Goal: Task Accomplishment & Management: Complete application form

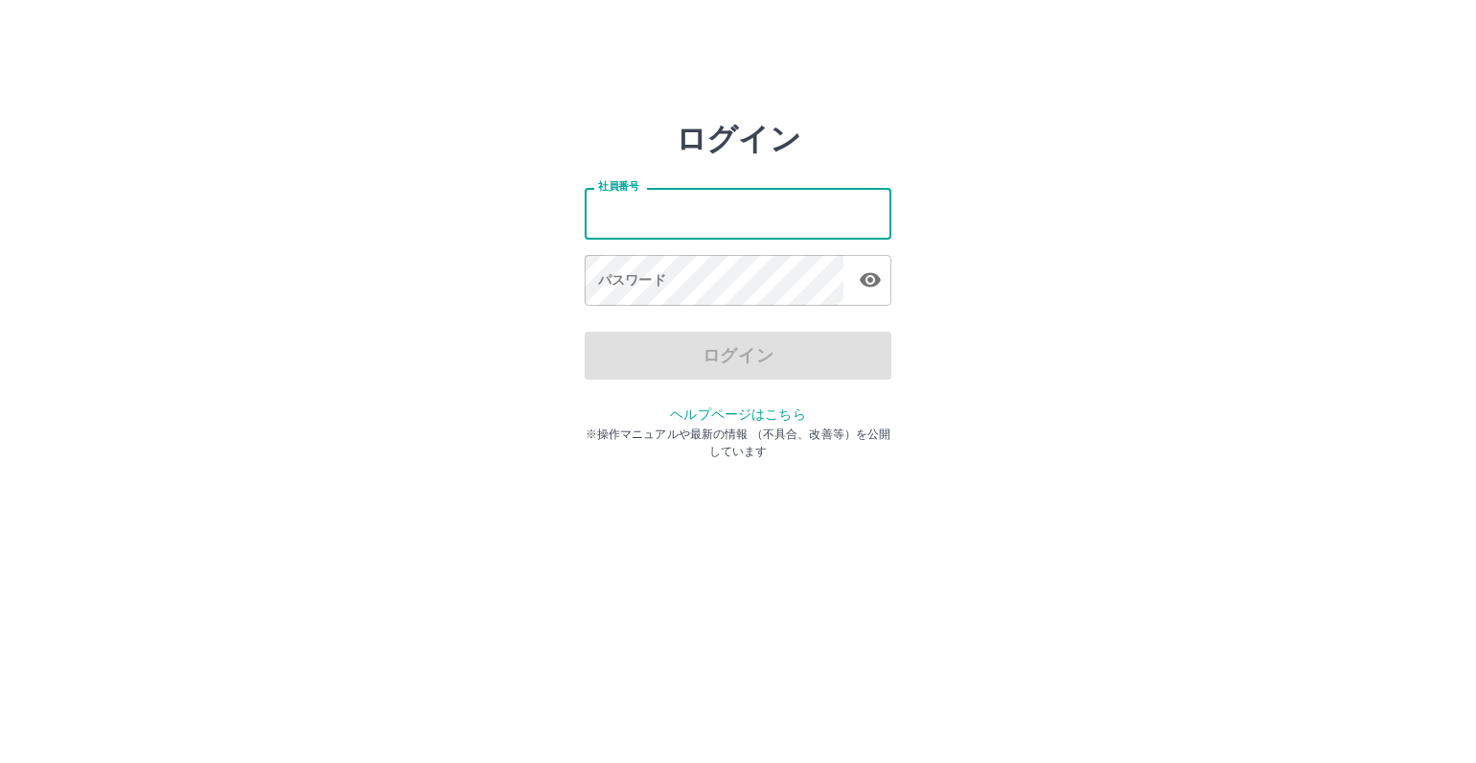
click at [590, 209] on input "社員番号" at bounding box center [738, 213] width 307 height 51
type input "*******"
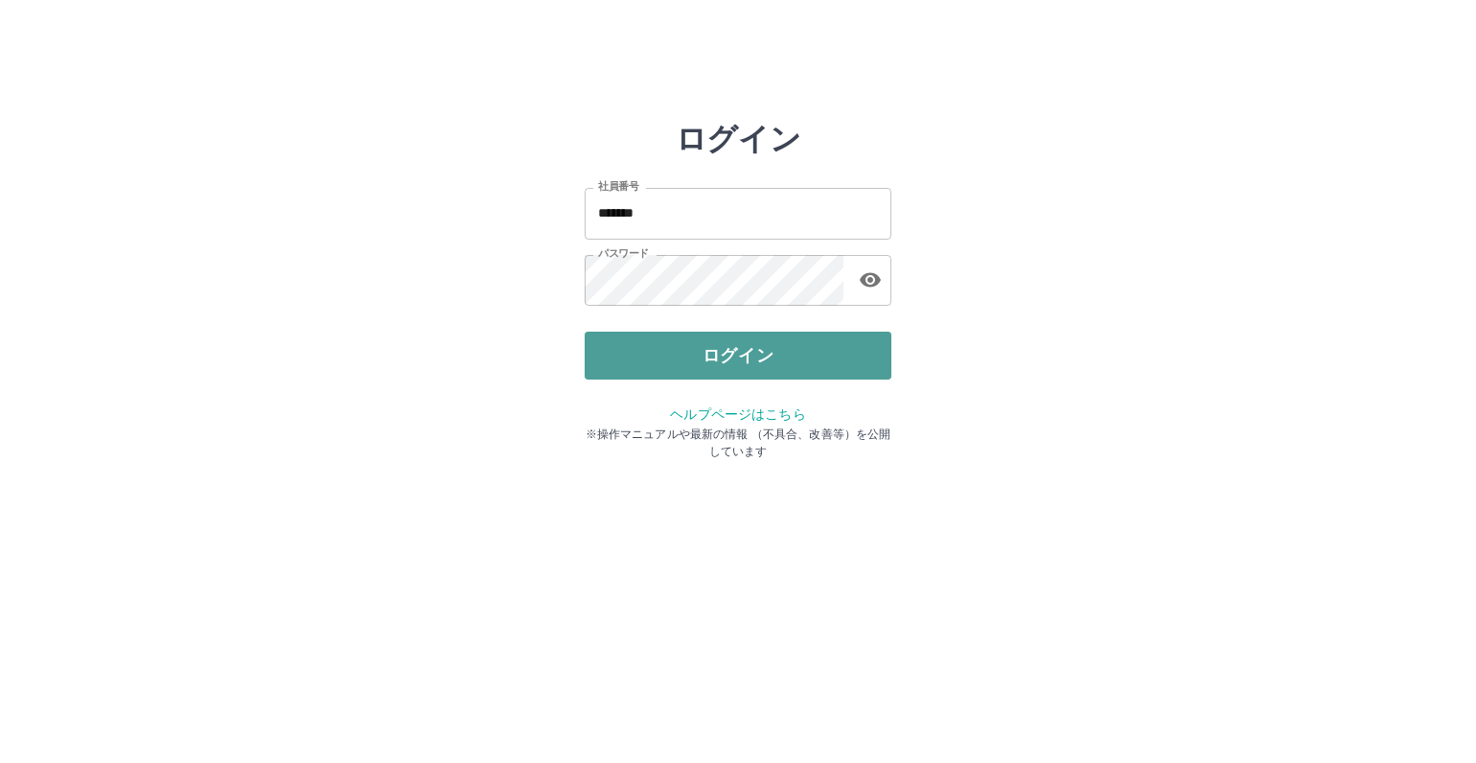
click at [725, 350] on button "ログイン" at bounding box center [738, 356] width 307 height 48
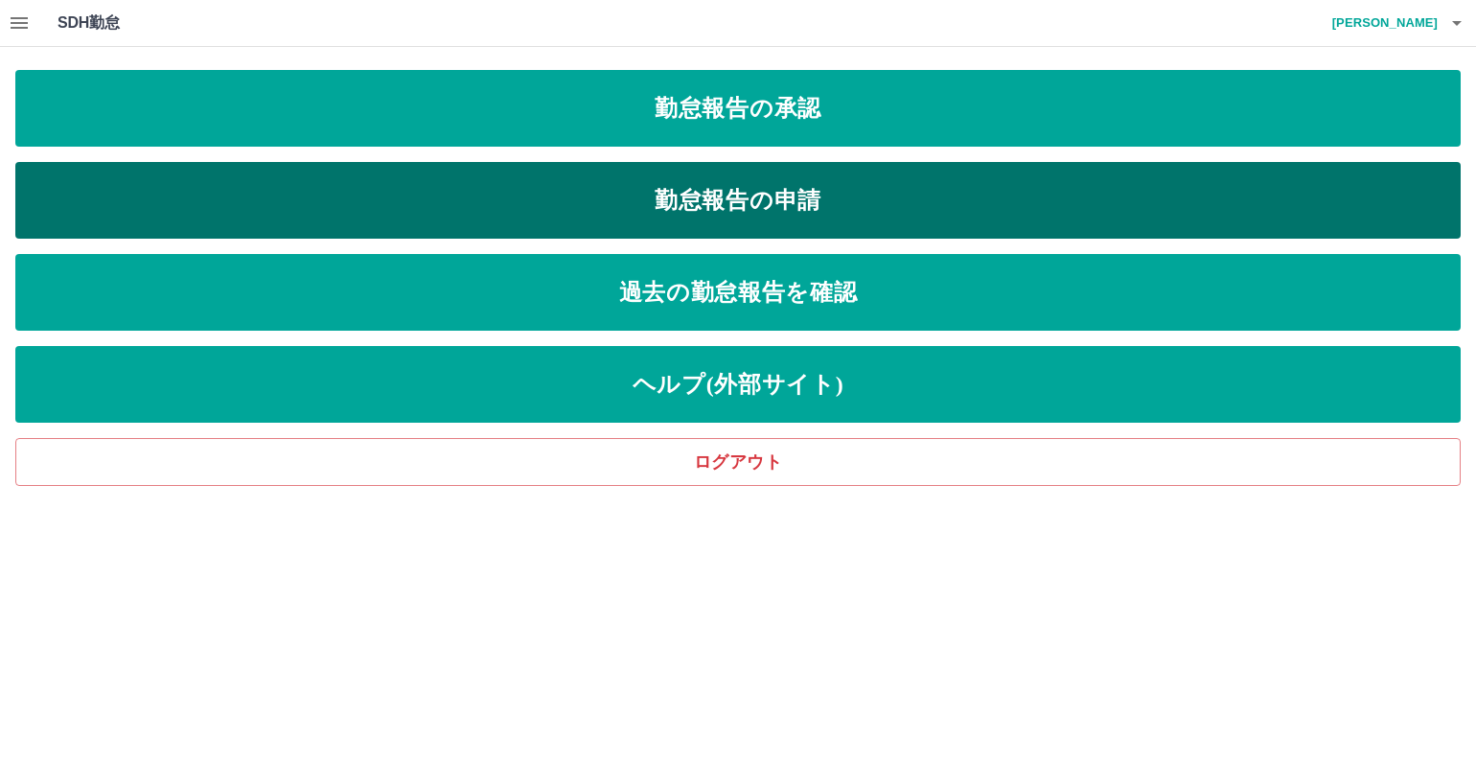
click at [698, 210] on link "勤怠報告の申請" at bounding box center [737, 200] width 1445 height 77
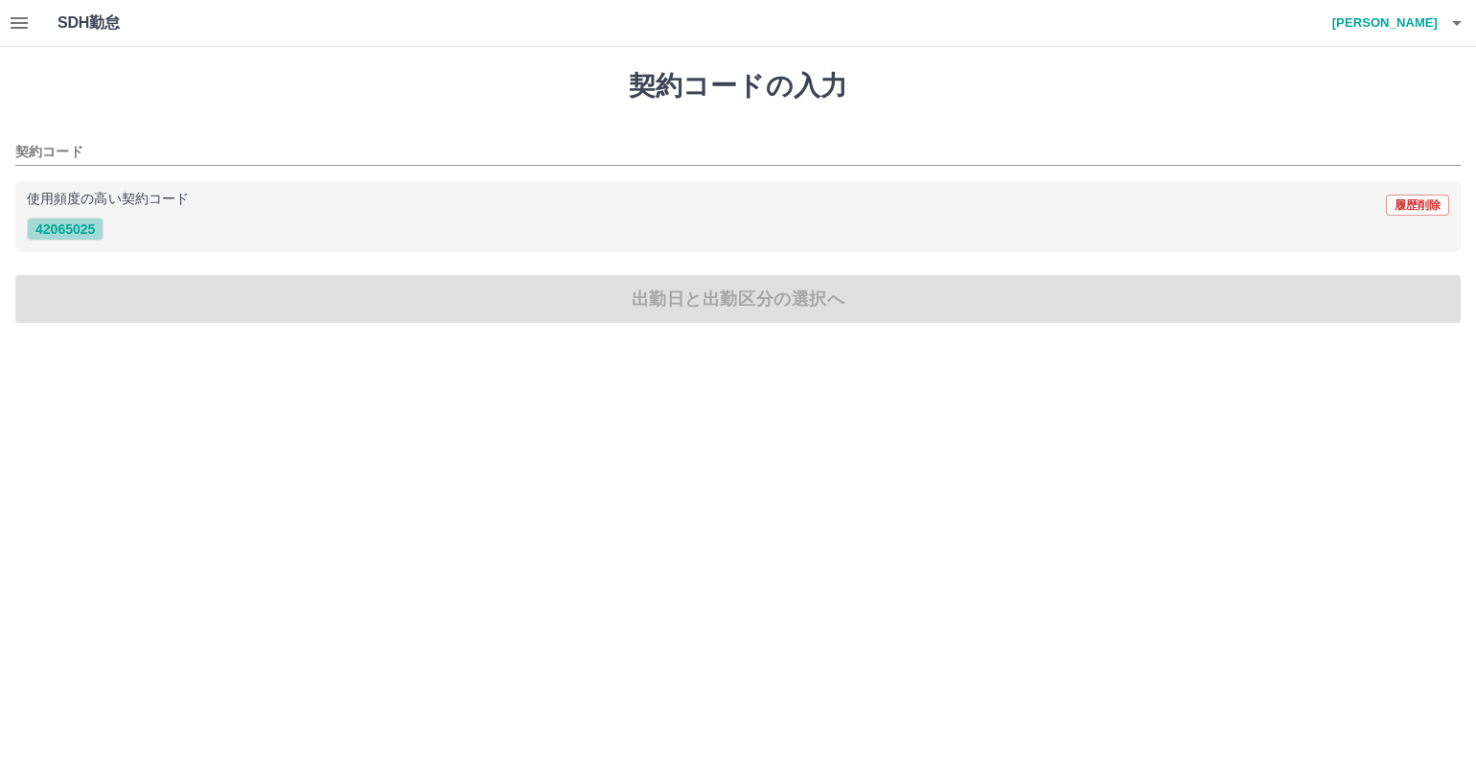
click at [58, 225] on button "42065025" at bounding box center [65, 229] width 77 height 23
type input "********"
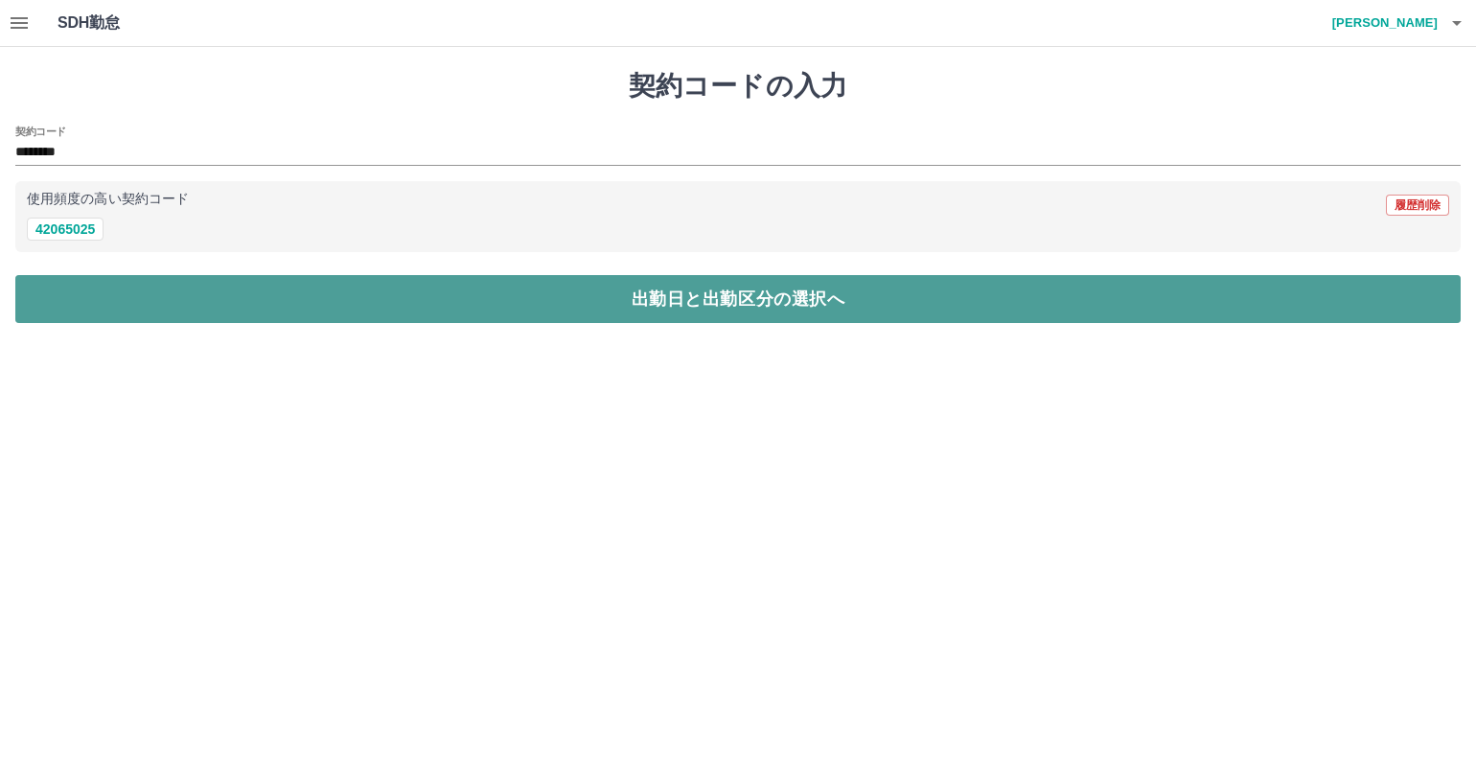
click at [56, 283] on button "出勤日と出勤区分の選択へ" at bounding box center [737, 299] width 1445 height 48
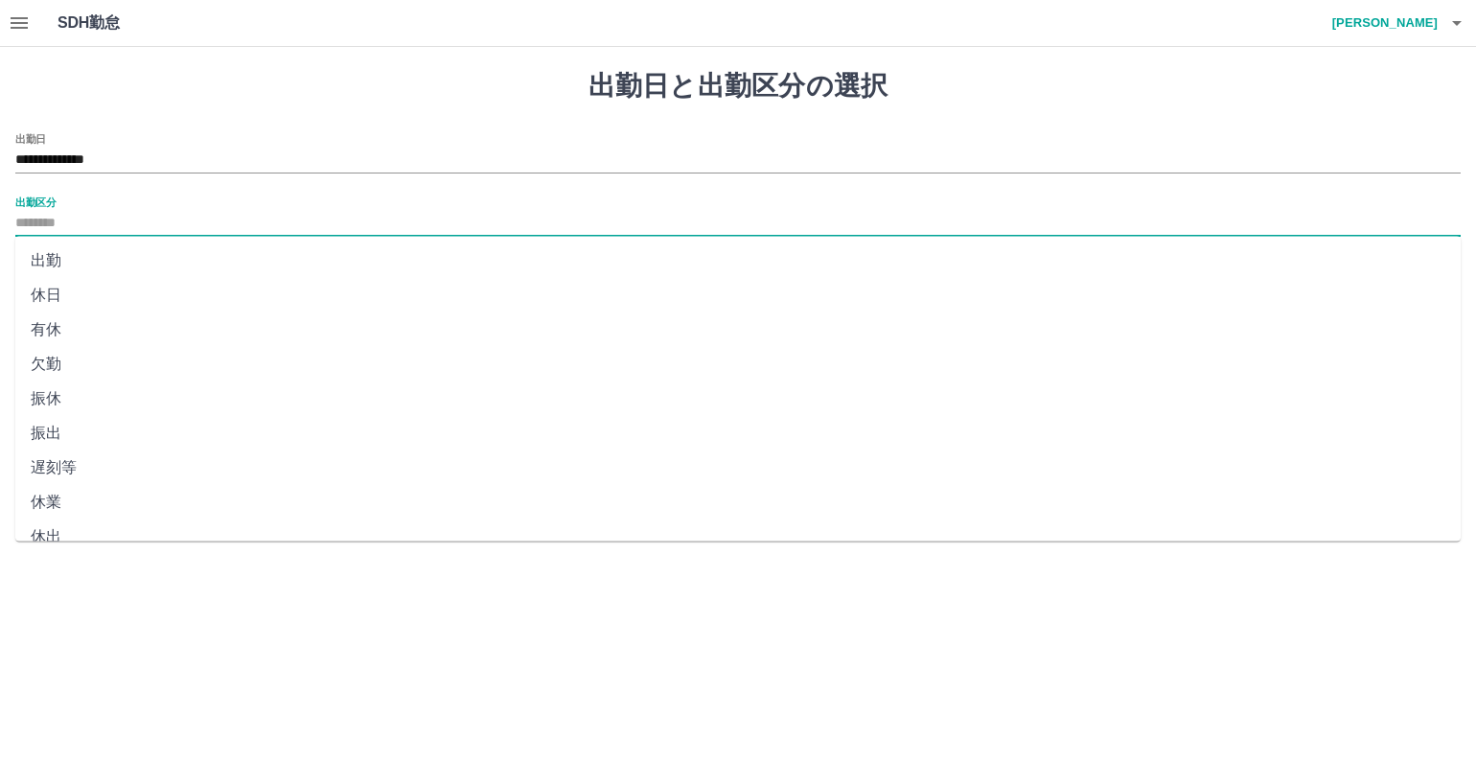
click at [29, 215] on input "出勤区分" at bounding box center [737, 224] width 1445 height 24
click at [40, 267] on li "出勤" at bounding box center [737, 260] width 1445 height 35
type input "**"
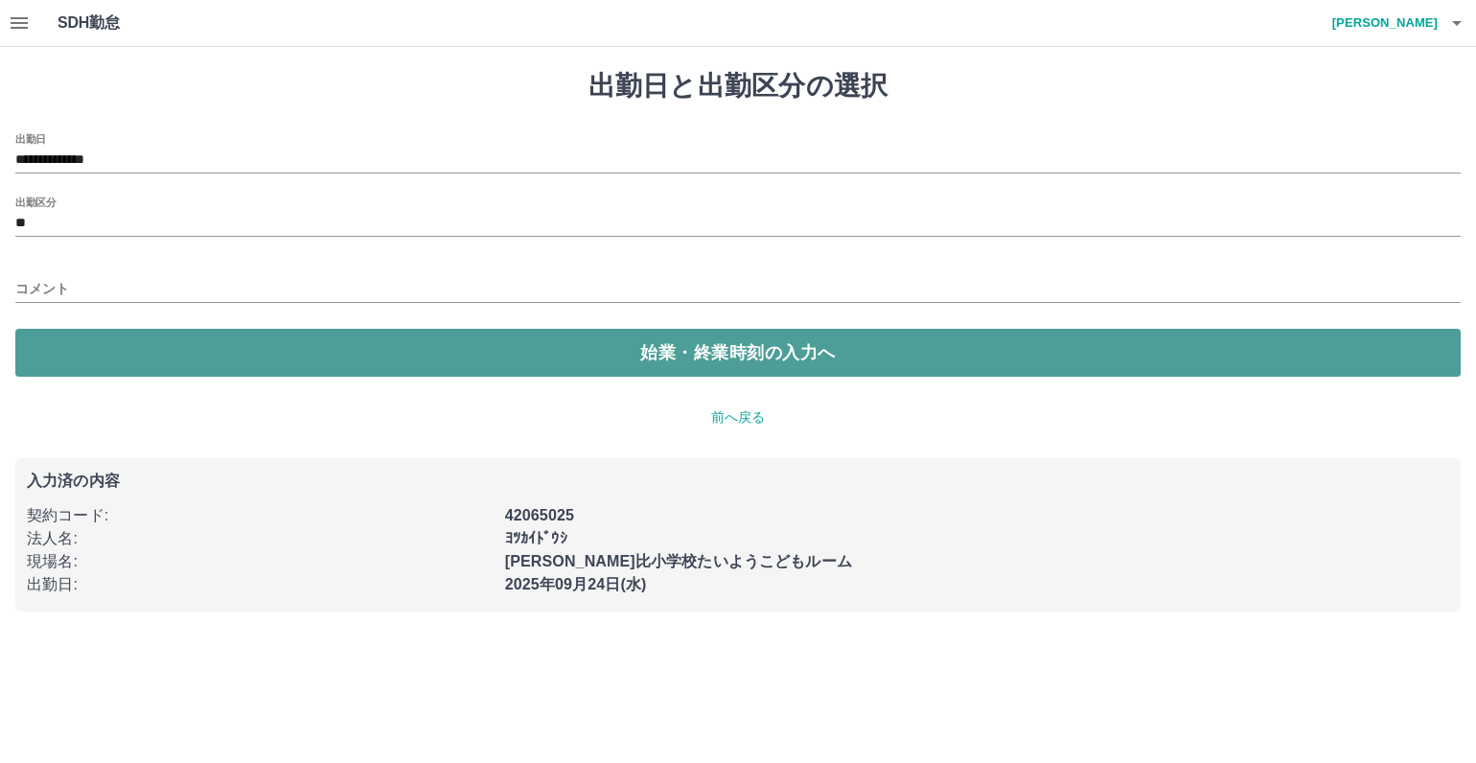
click at [96, 348] on button "始業・終業時刻の入力へ" at bounding box center [737, 353] width 1445 height 48
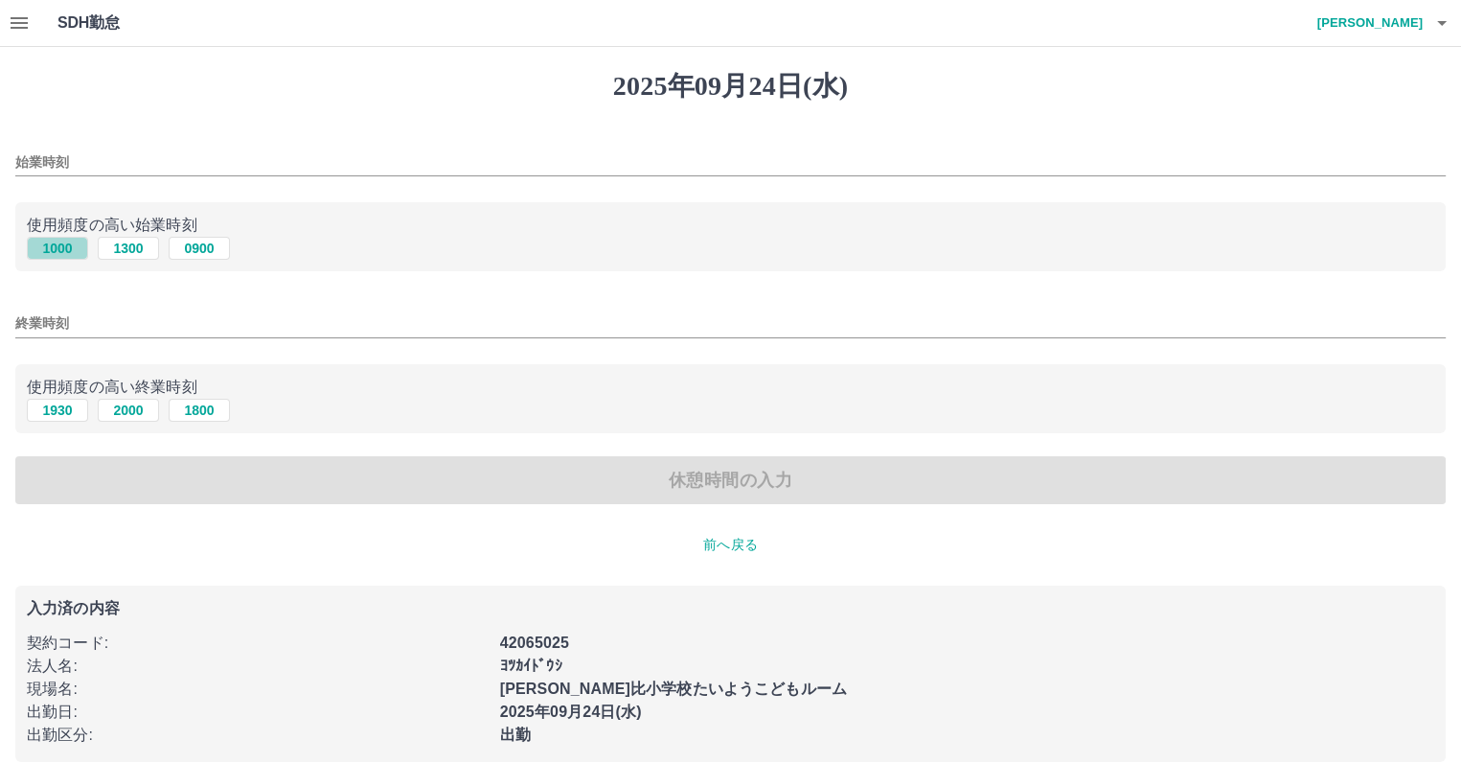
click at [53, 244] on button "1000" at bounding box center [57, 248] width 61 height 23
type input "****"
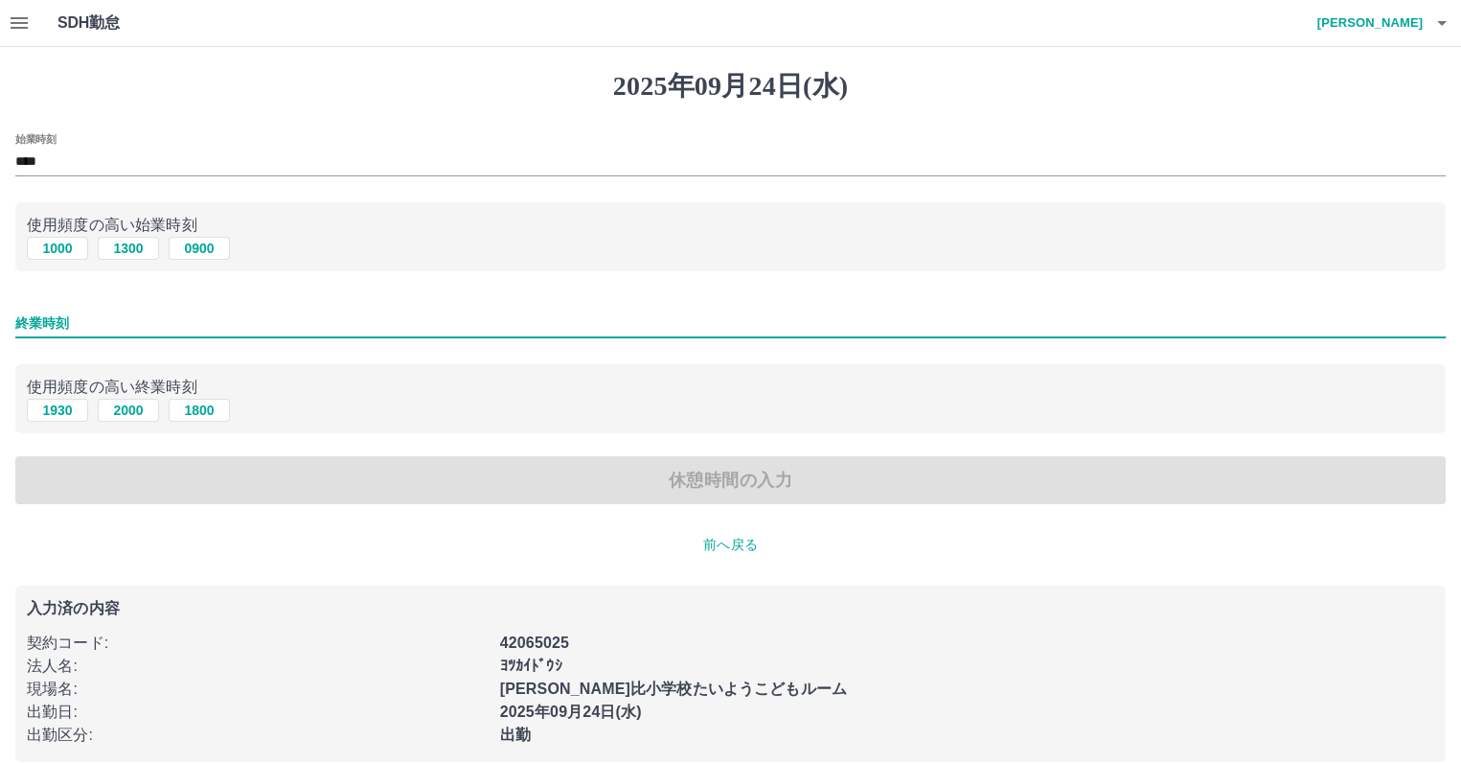
click at [23, 318] on input "終業時刻" at bounding box center [730, 324] width 1431 height 28
type input "****"
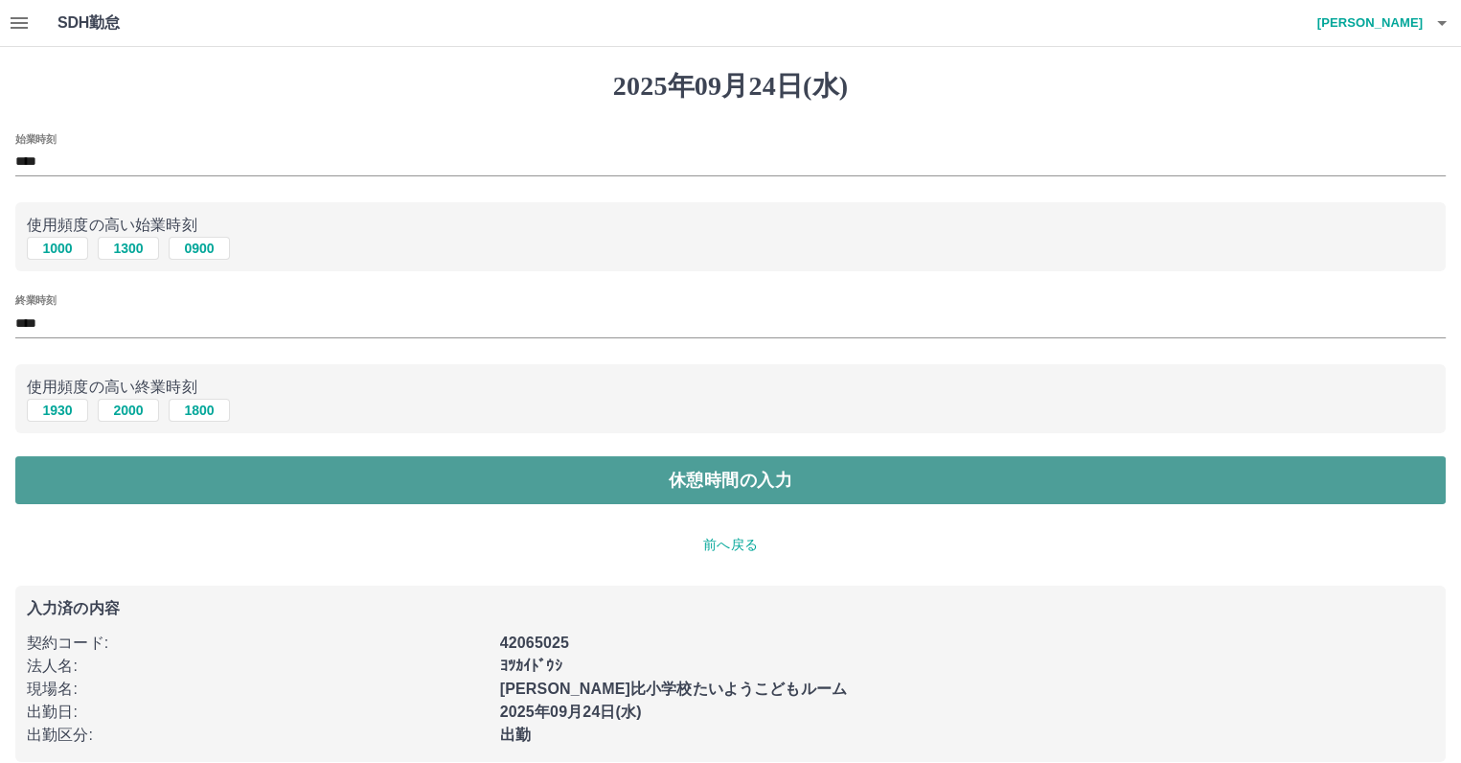
click at [599, 482] on button "休憩時間の入力" at bounding box center [730, 480] width 1431 height 48
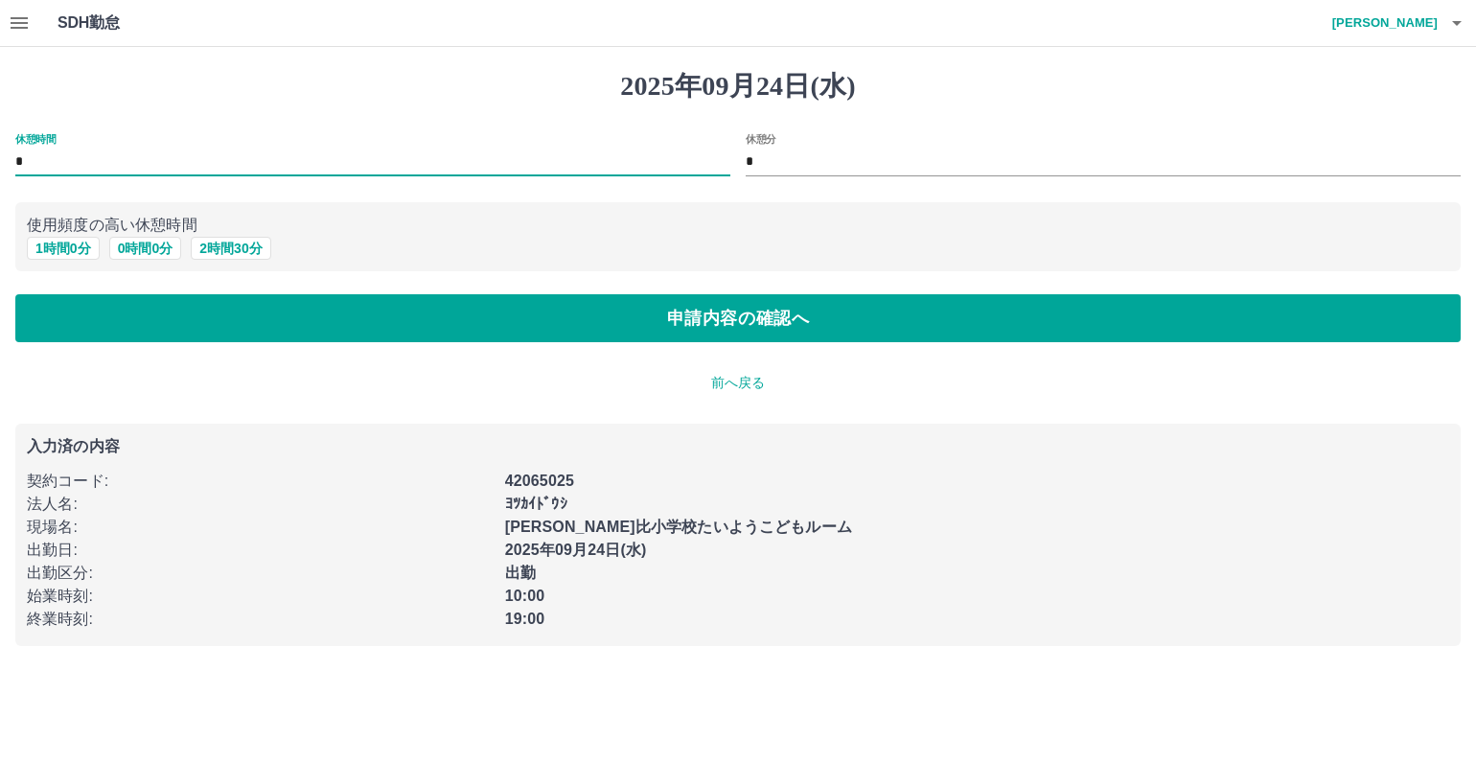
drag, startPoint x: 27, startPoint y: 162, endPoint x: -4, endPoint y: 159, distance: 30.8
click at [0, 159] on html "SDH勤怠 野口　郁子 2025年09月24日(水) 休憩時間 * 休憩分 * 使用頻度の高い休憩時間 1 時間 0 分 0 時間 0 分 2 時間 30 分…" at bounding box center [738, 334] width 1476 height 669
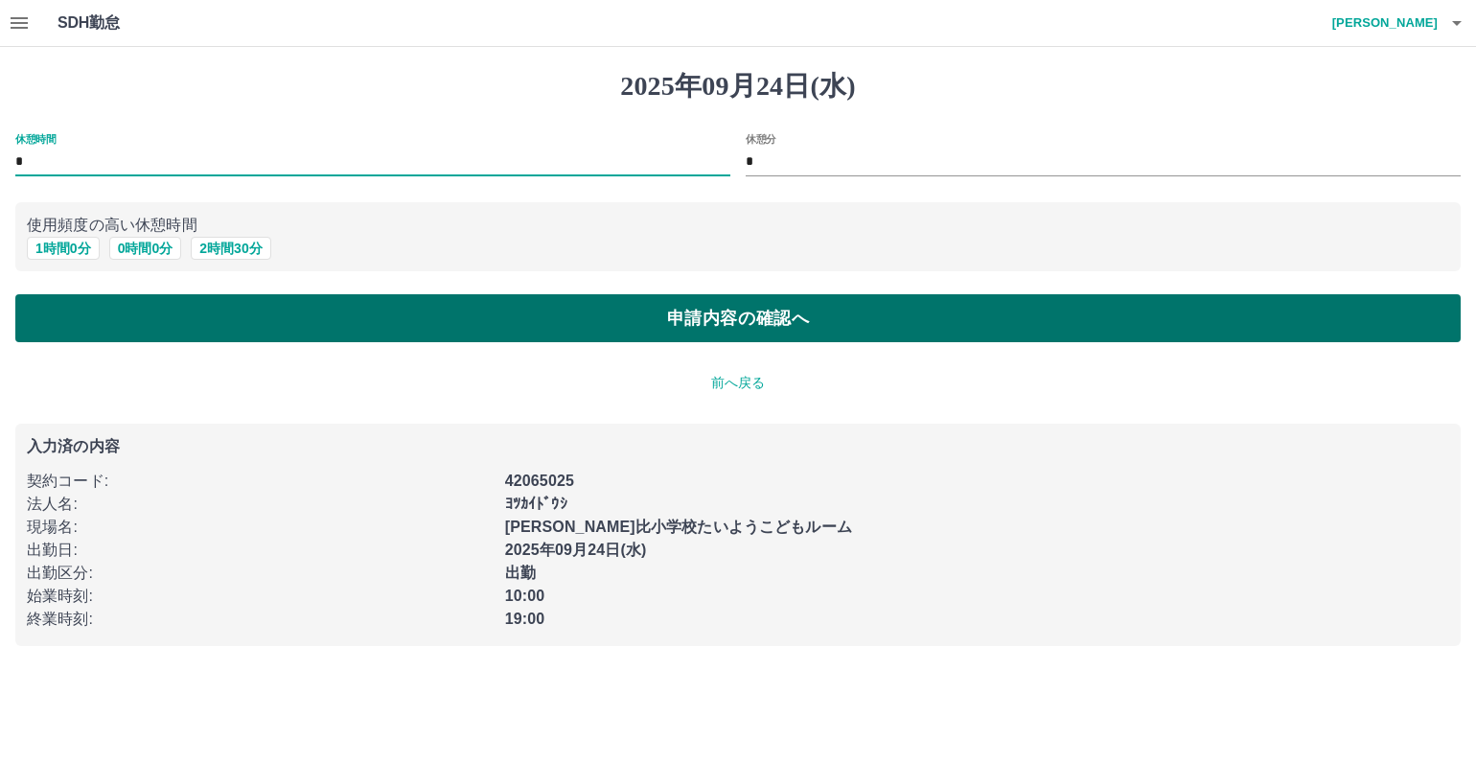
type input "*"
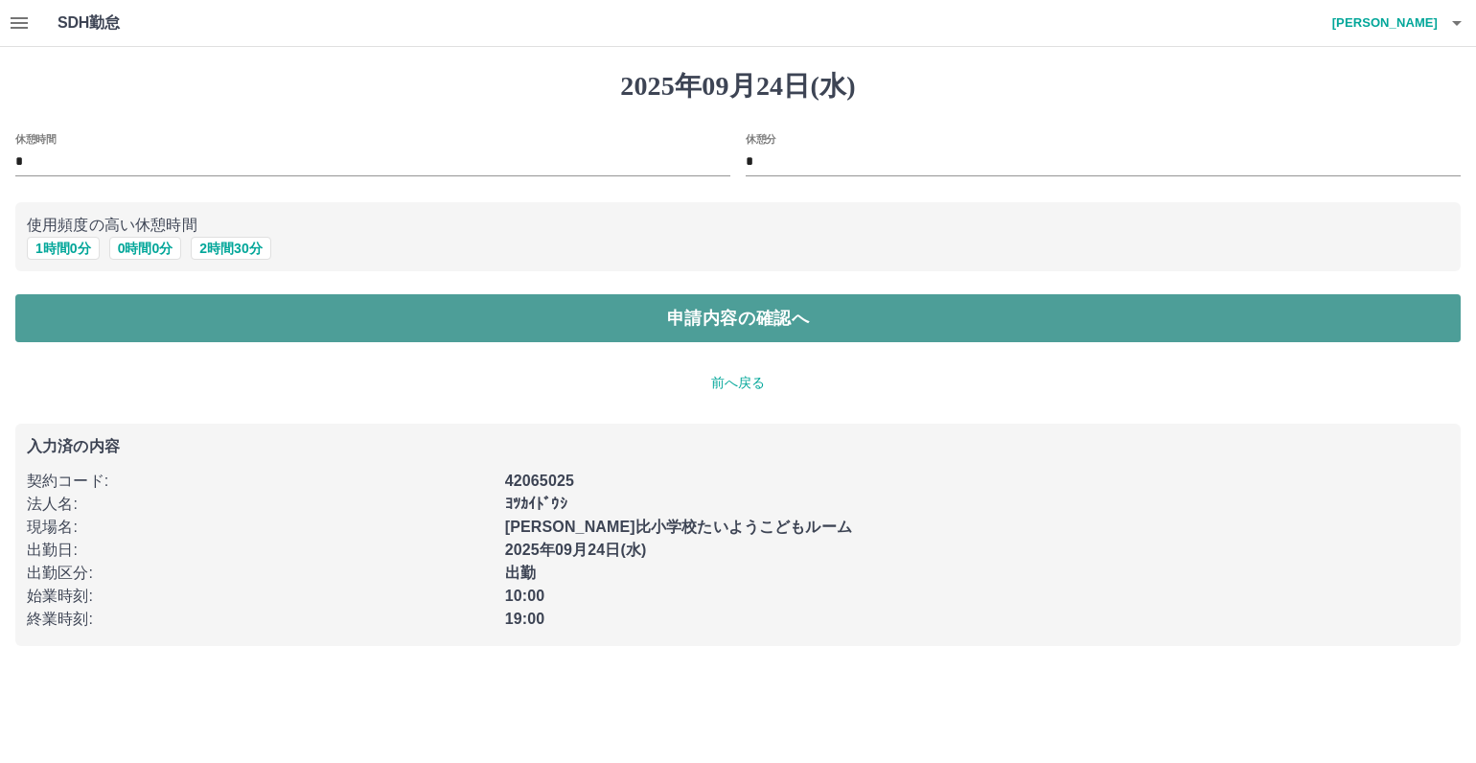
click at [763, 339] on button "申請内容の確認へ" at bounding box center [737, 318] width 1445 height 48
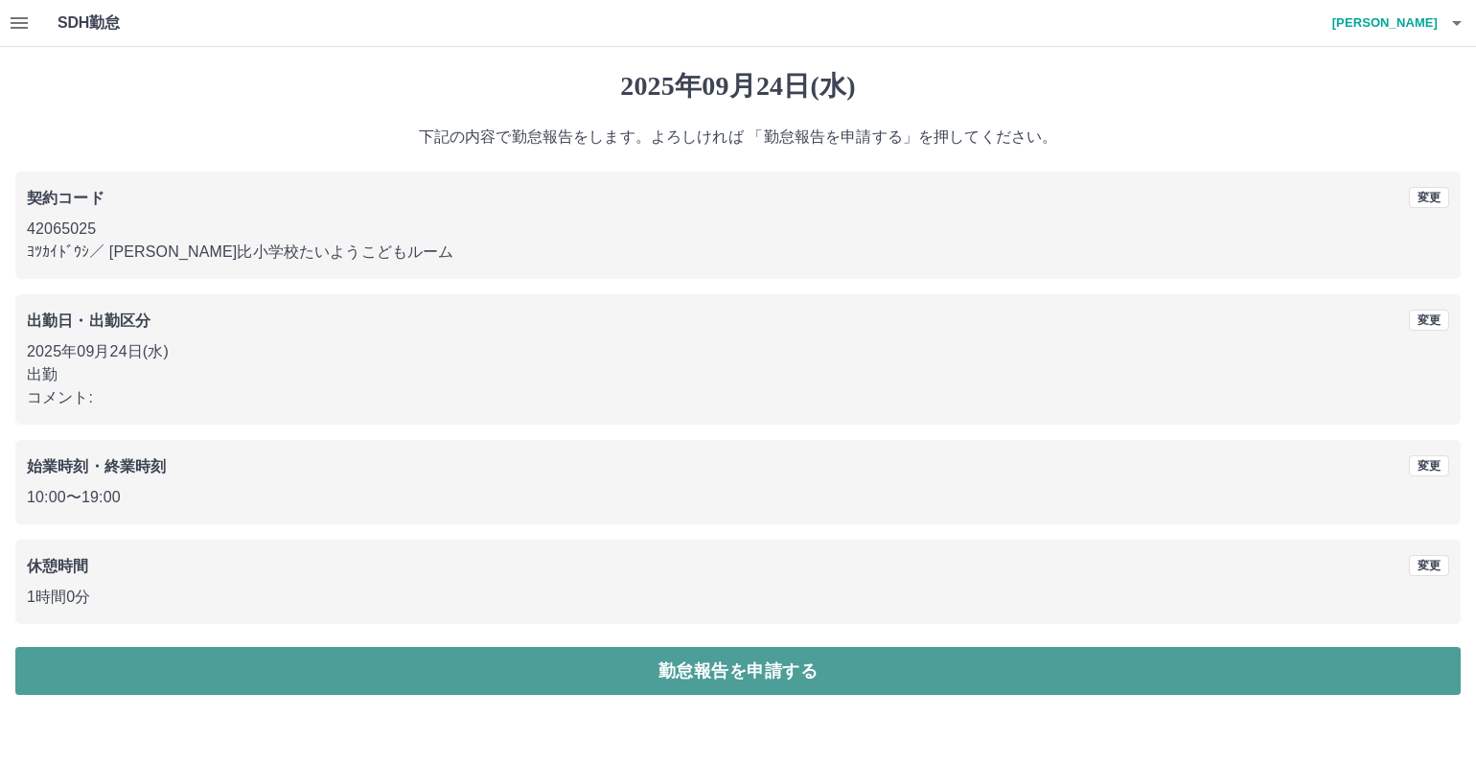
click at [746, 661] on button "勤怠報告を申請する" at bounding box center [737, 671] width 1445 height 48
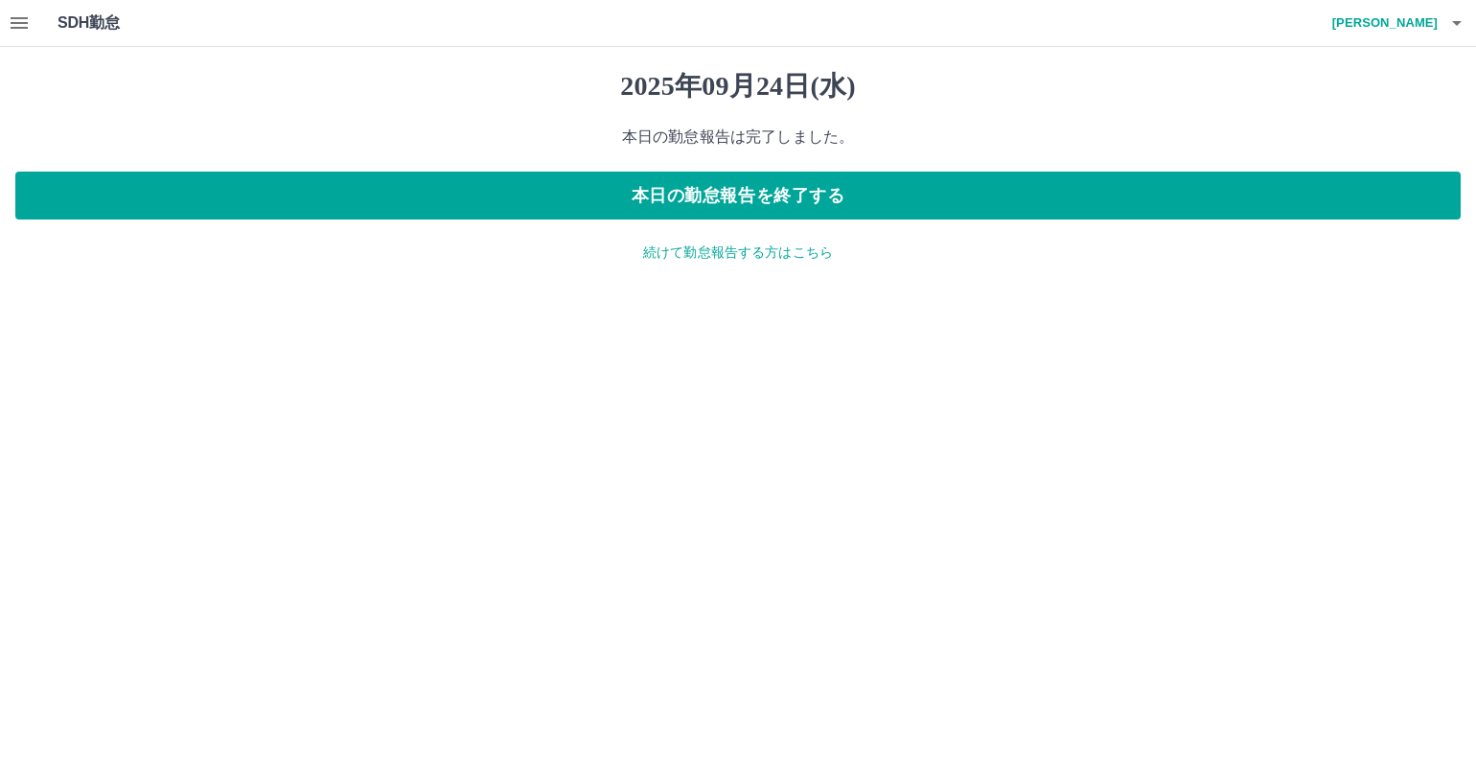
click at [804, 254] on p "続けて勤怠報告する方はこちら" at bounding box center [737, 252] width 1445 height 20
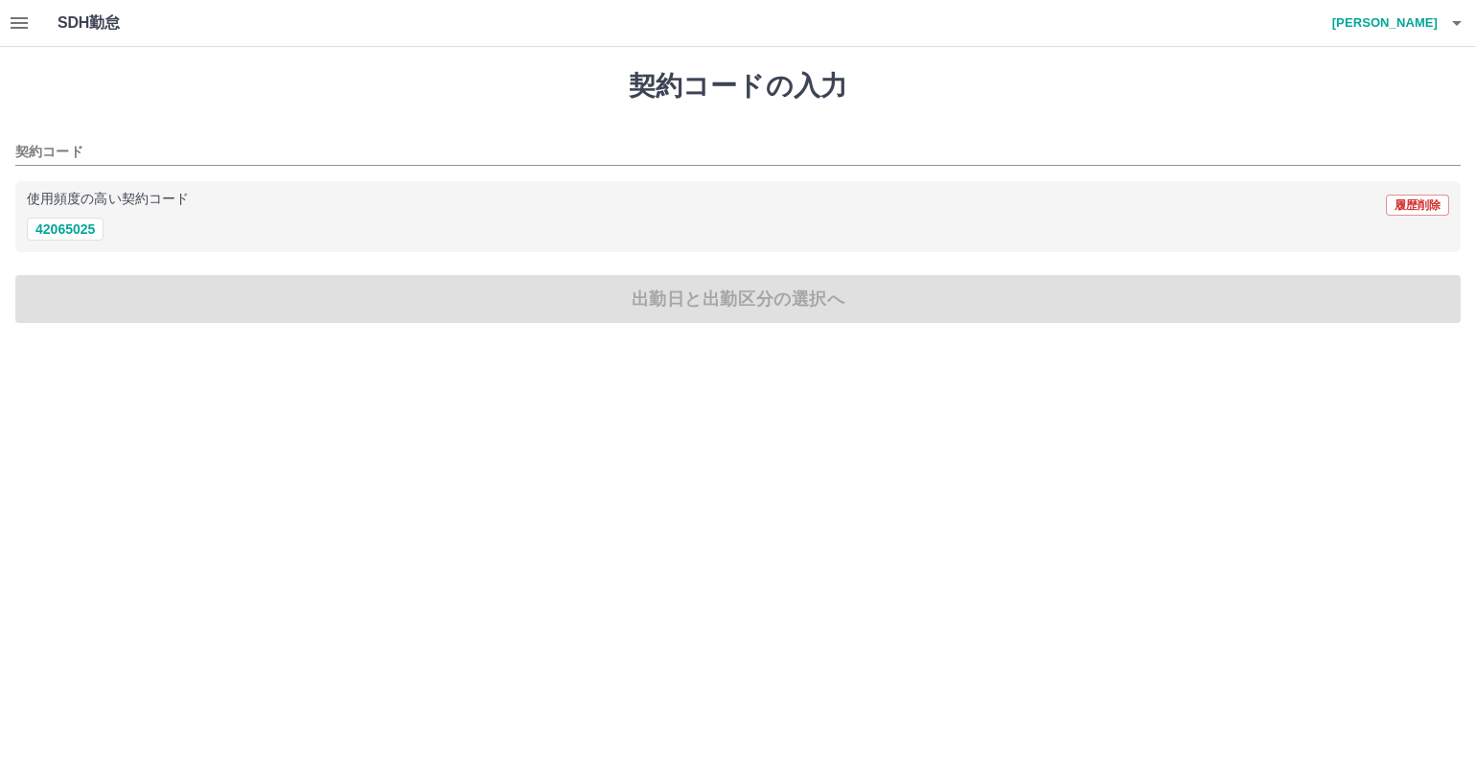
click at [58, 218] on div "42065025" at bounding box center [738, 230] width 1422 height 24
click at [74, 231] on button "42065025" at bounding box center [65, 229] width 77 height 23
type input "********"
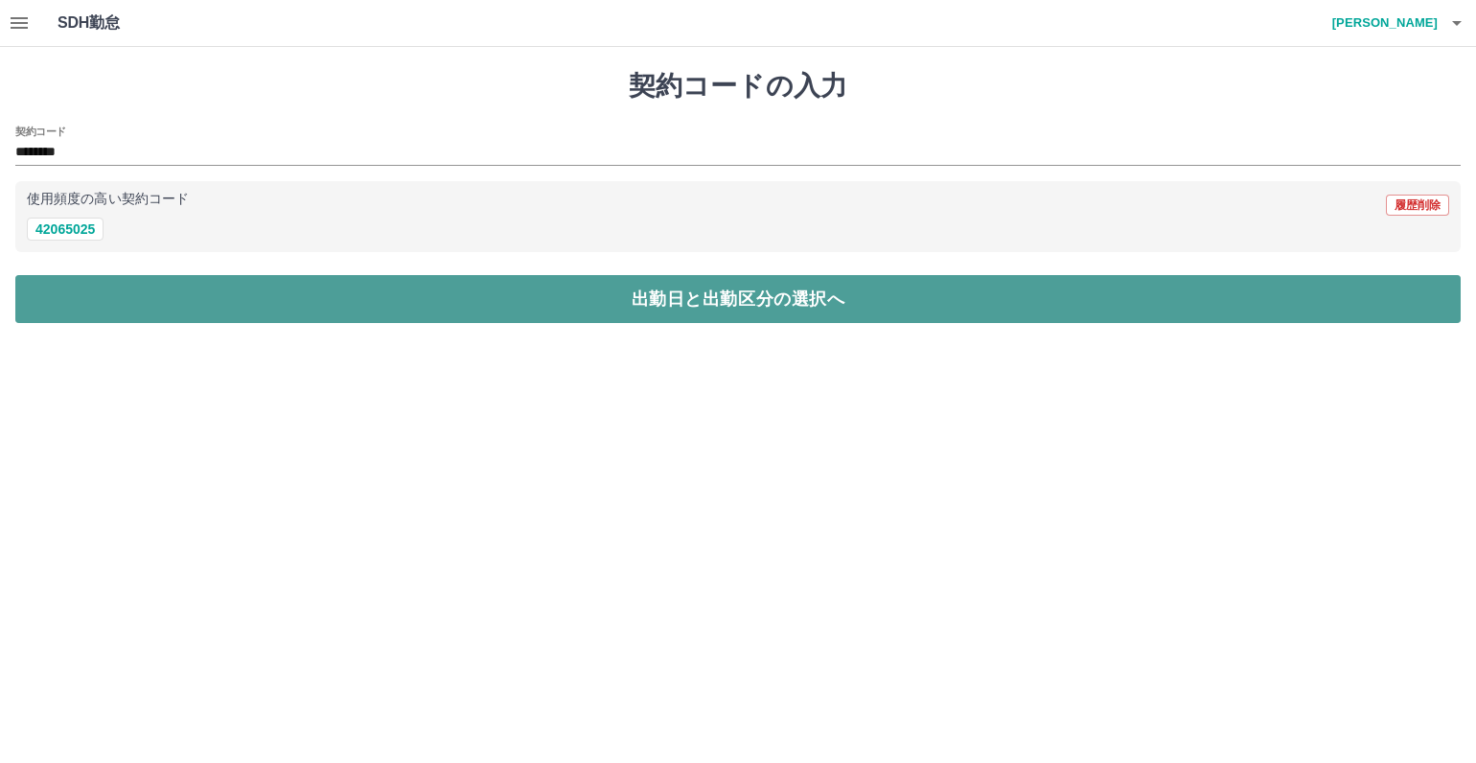
click at [137, 298] on button "出勤日と出勤区分の選択へ" at bounding box center [737, 299] width 1445 height 48
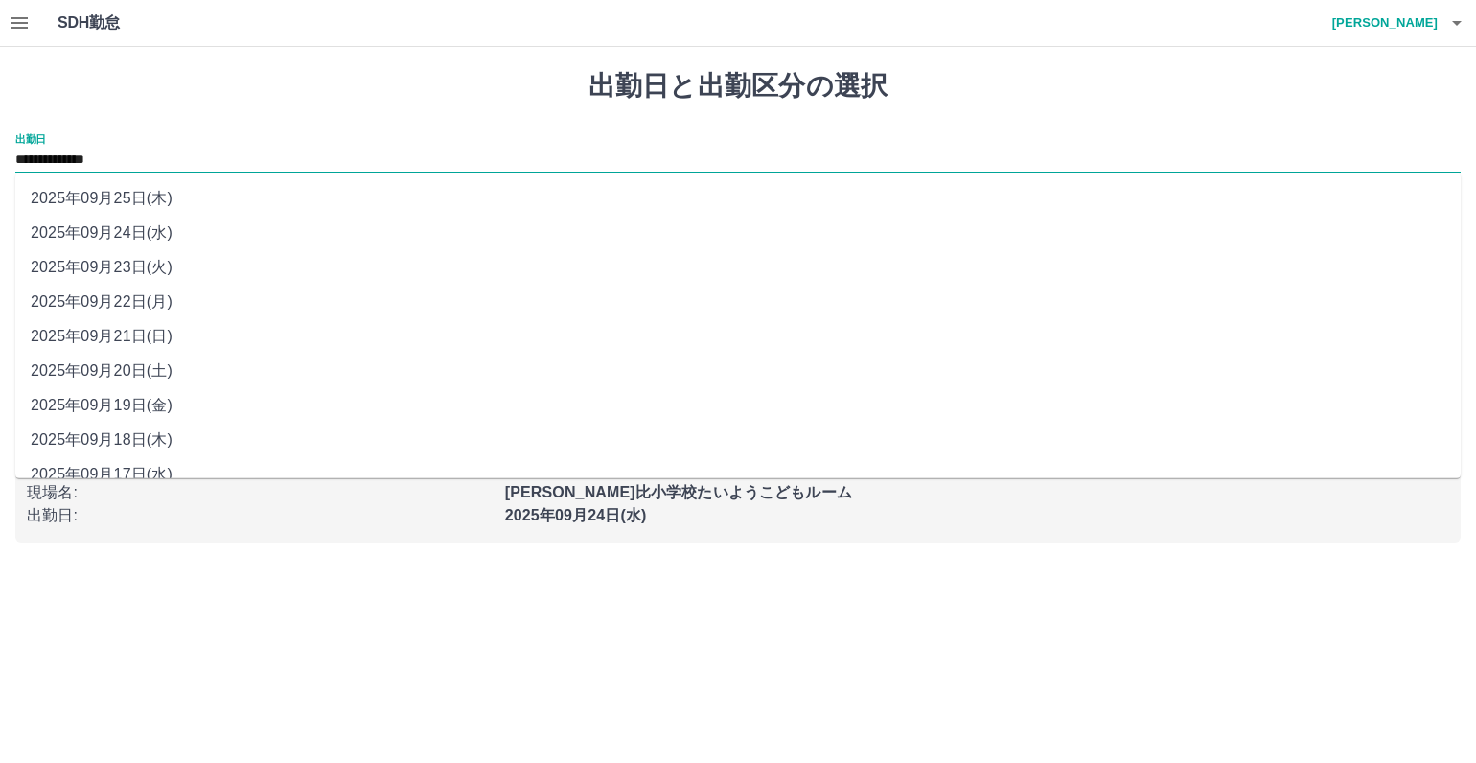
click at [61, 156] on input "**********" at bounding box center [737, 161] width 1445 height 24
click at [102, 265] on li "2025年09月23日(火)" at bounding box center [737, 267] width 1445 height 35
type input "**********"
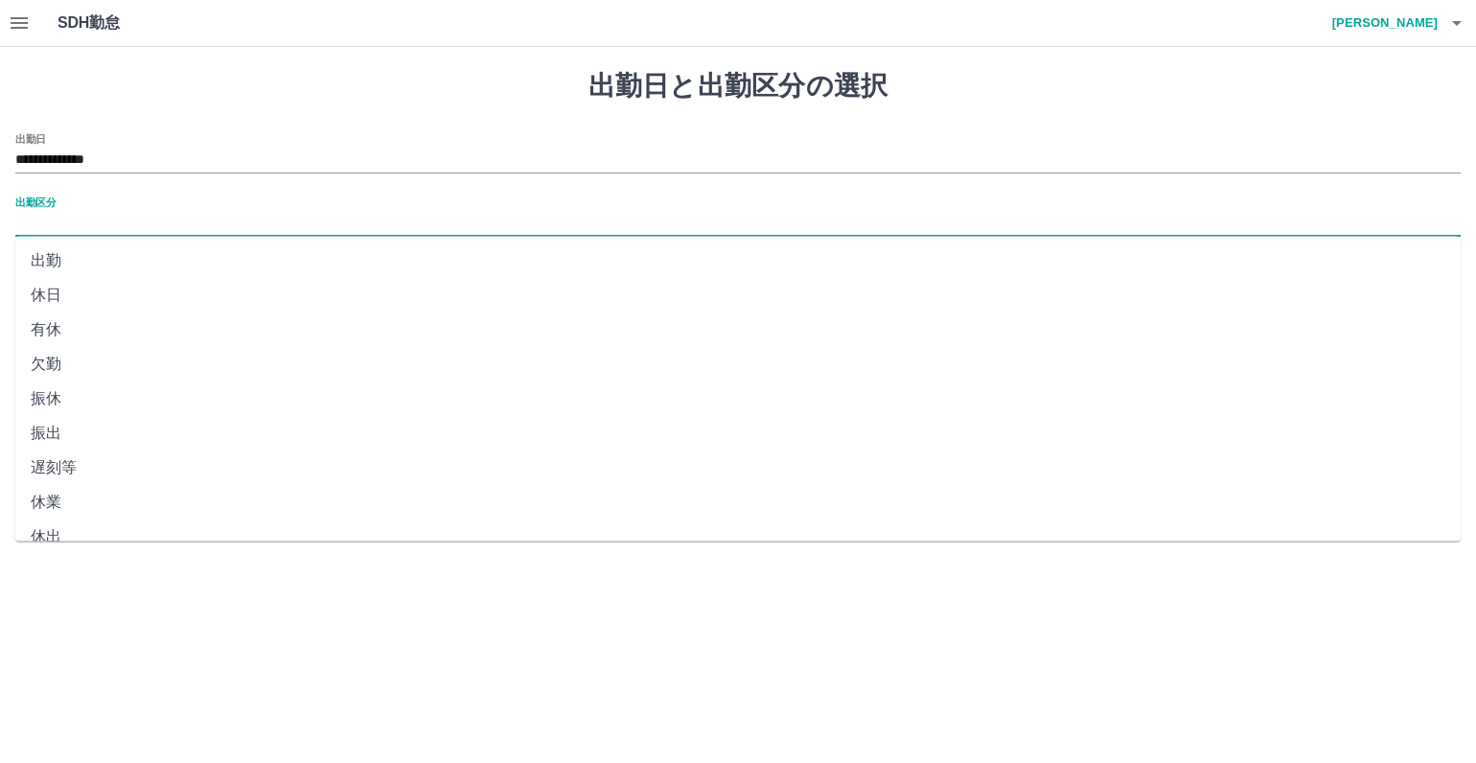
click at [39, 219] on input "出勤区分" at bounding box center [737, 224] width 1445 height 24
click at [54, 298] on li "休日" at bounding box center [737, 295] width 1445 height 35
type input "**"
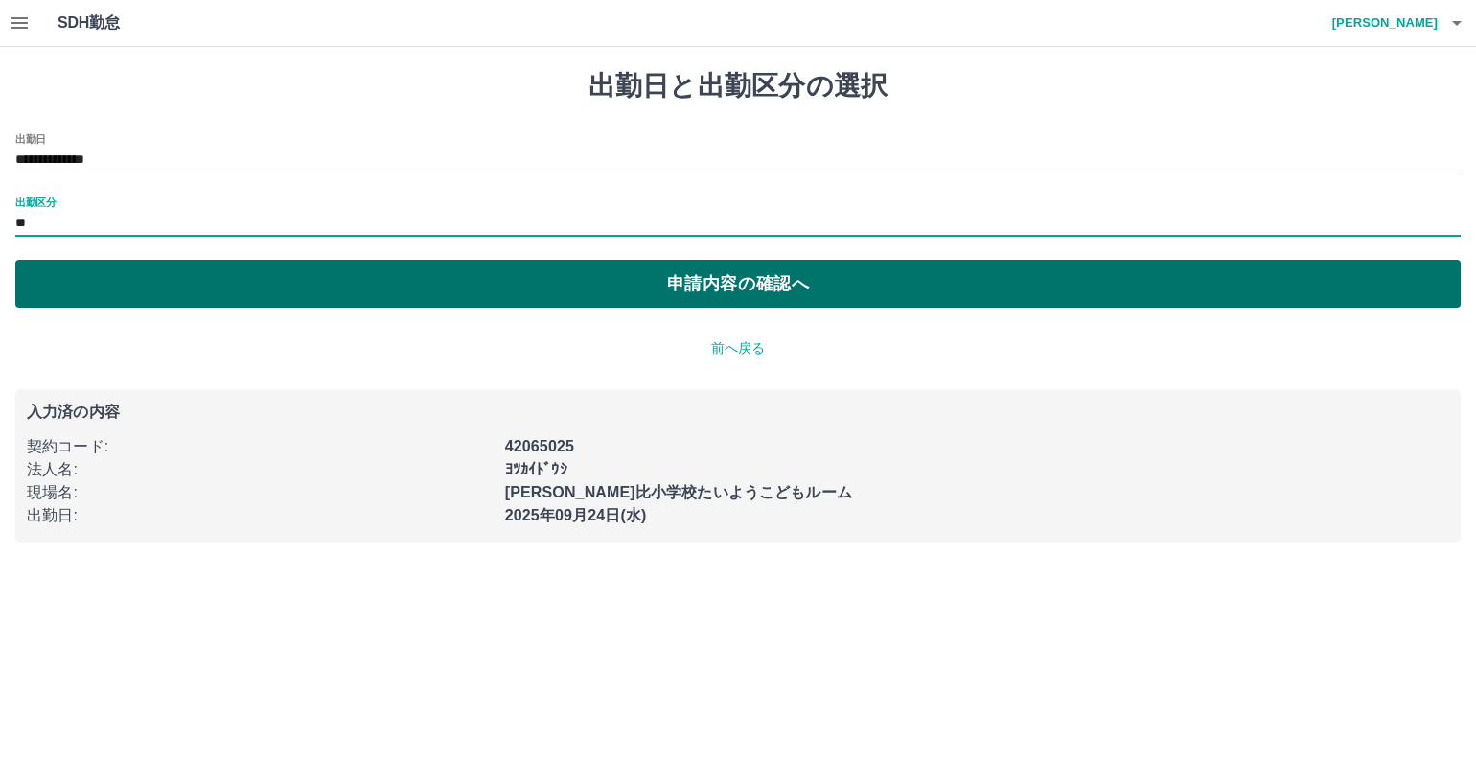
click at [782, 306] on button "申請内容の確認へ" at bounding box center [737, 284] width 1445 height 48
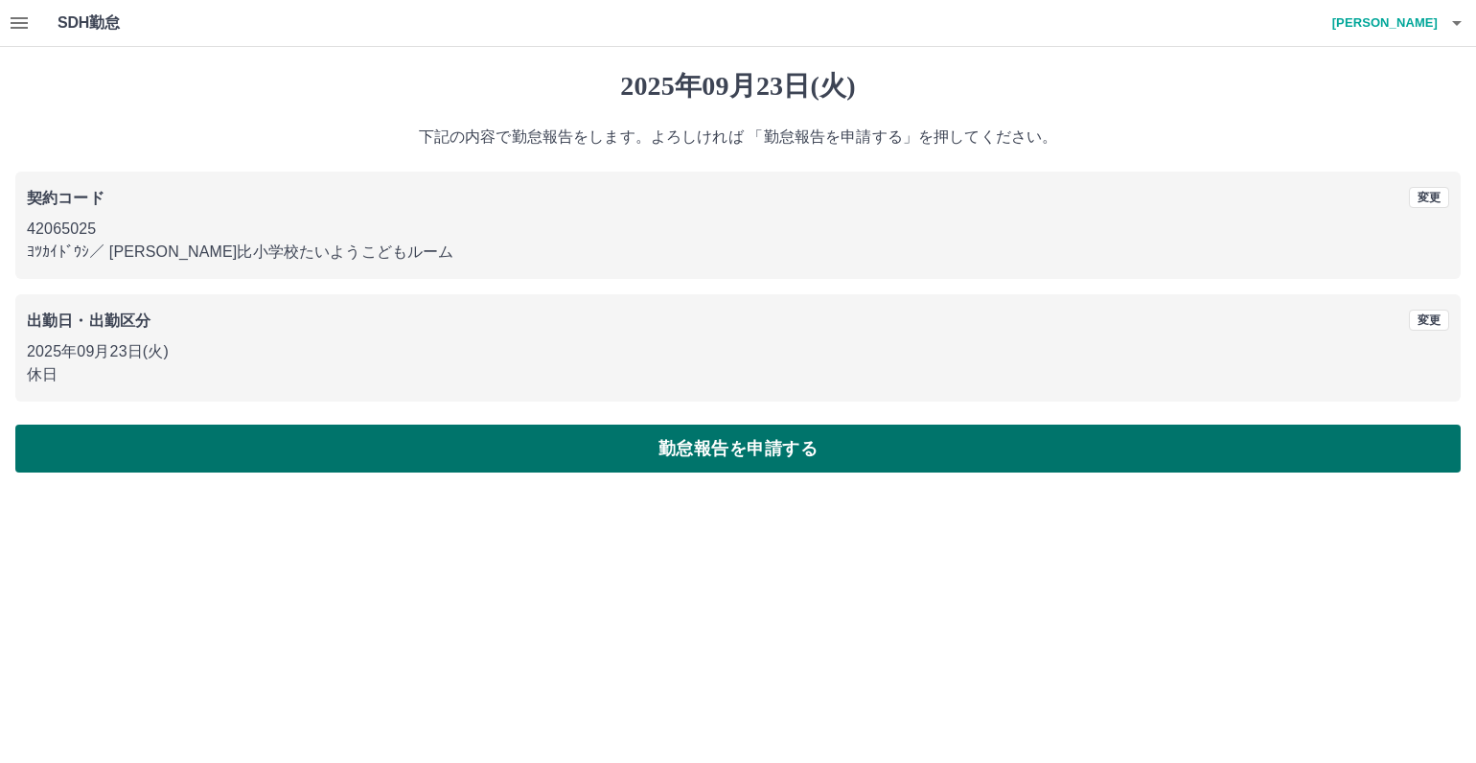
click at [790, 451] on button "勤怠報告を申請する" at bounding box center [737, 449] width 1445 height 48
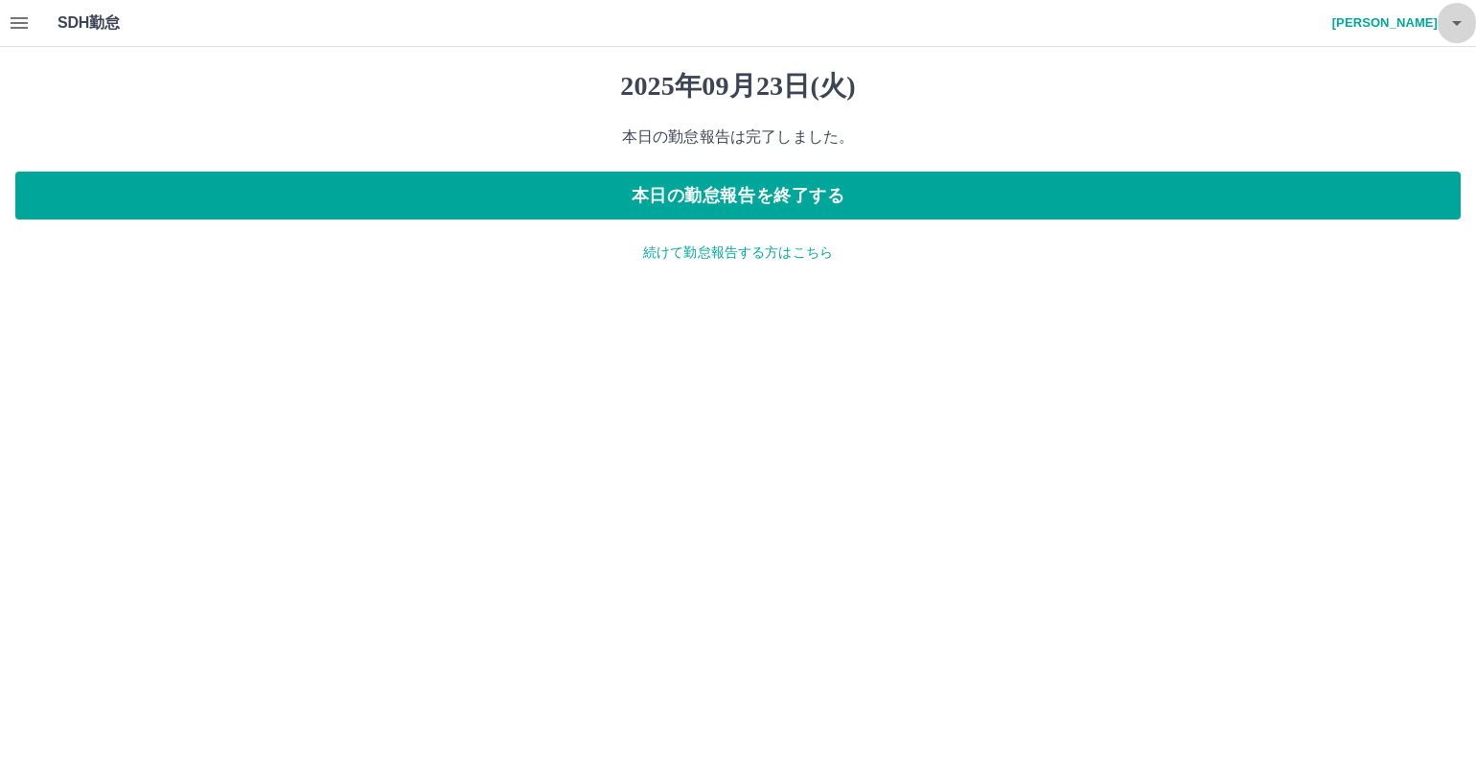
click at [1453, 28] on icon "button" at bounding box center [1456, 23] width 23 height 23
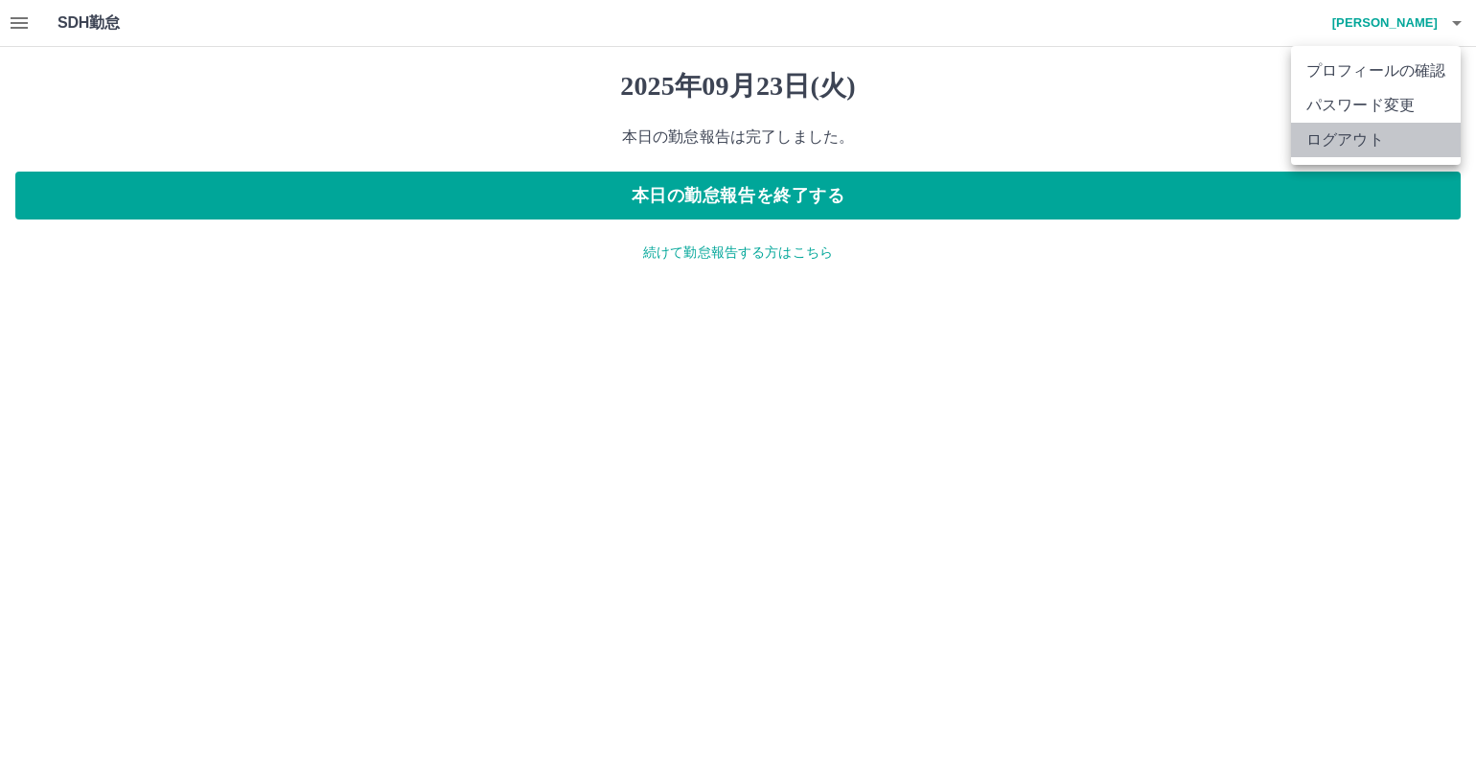
click at [1373, 135] on li "ログアウト" at bounding box center [1376, 140] width 170 height 35
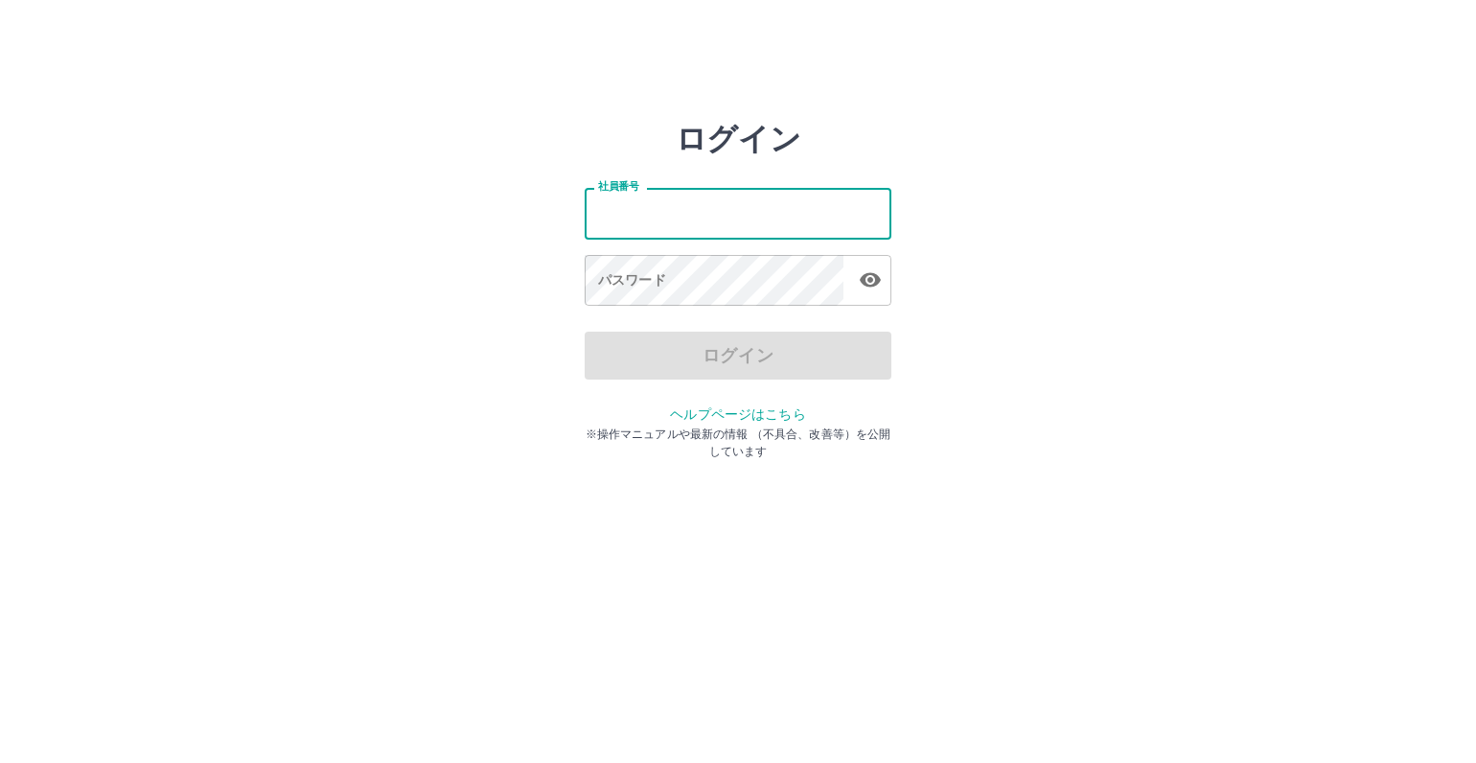
click at [596, 214] on input "社員番号" at bounding box center [738, 213] width 307 height 51
click at [602, 219] on input "社員番号" at bounding box center [738, 213] width 307 height 51
type input "*******"
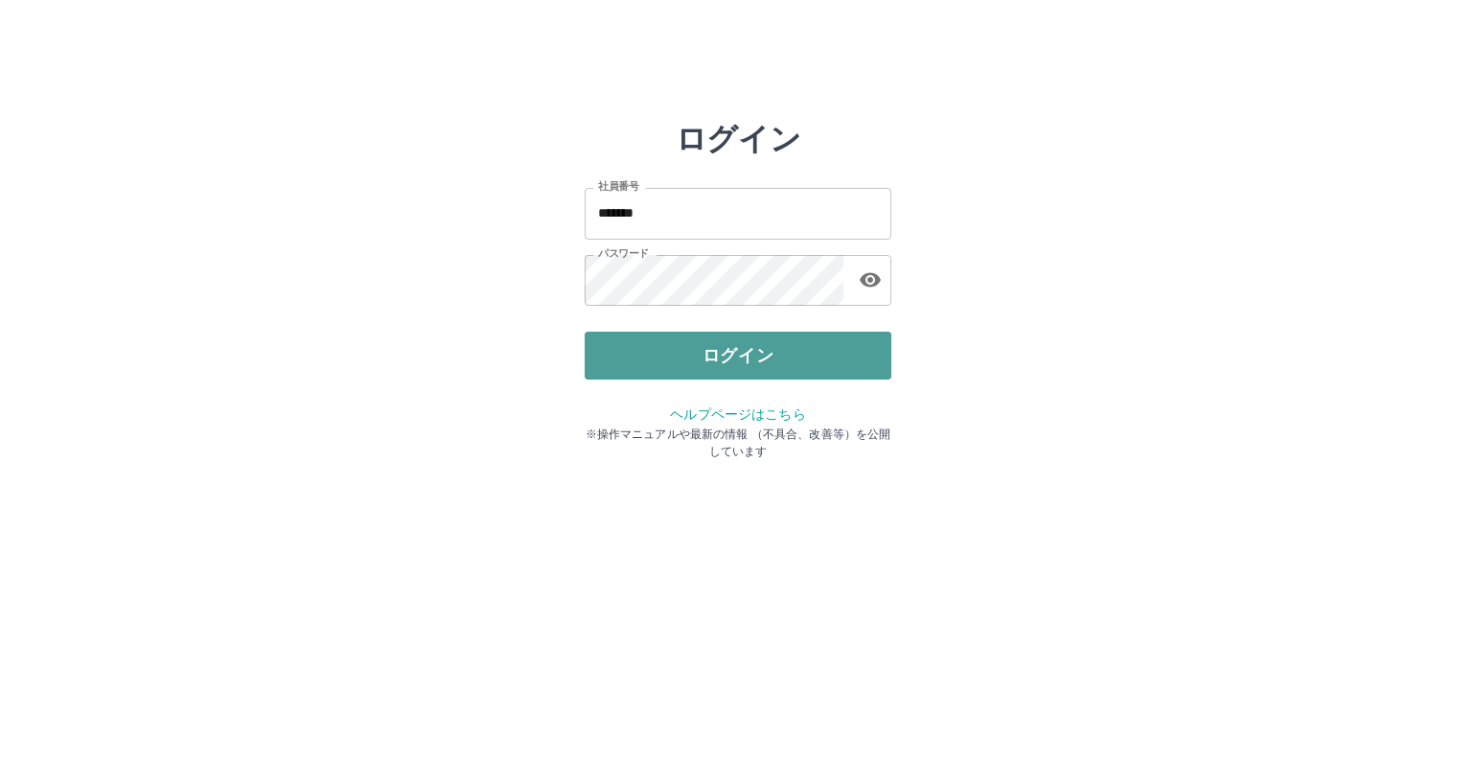
click at [734, 358] on button "ログイン" at bounding box center [738, 356] width 307 height 48
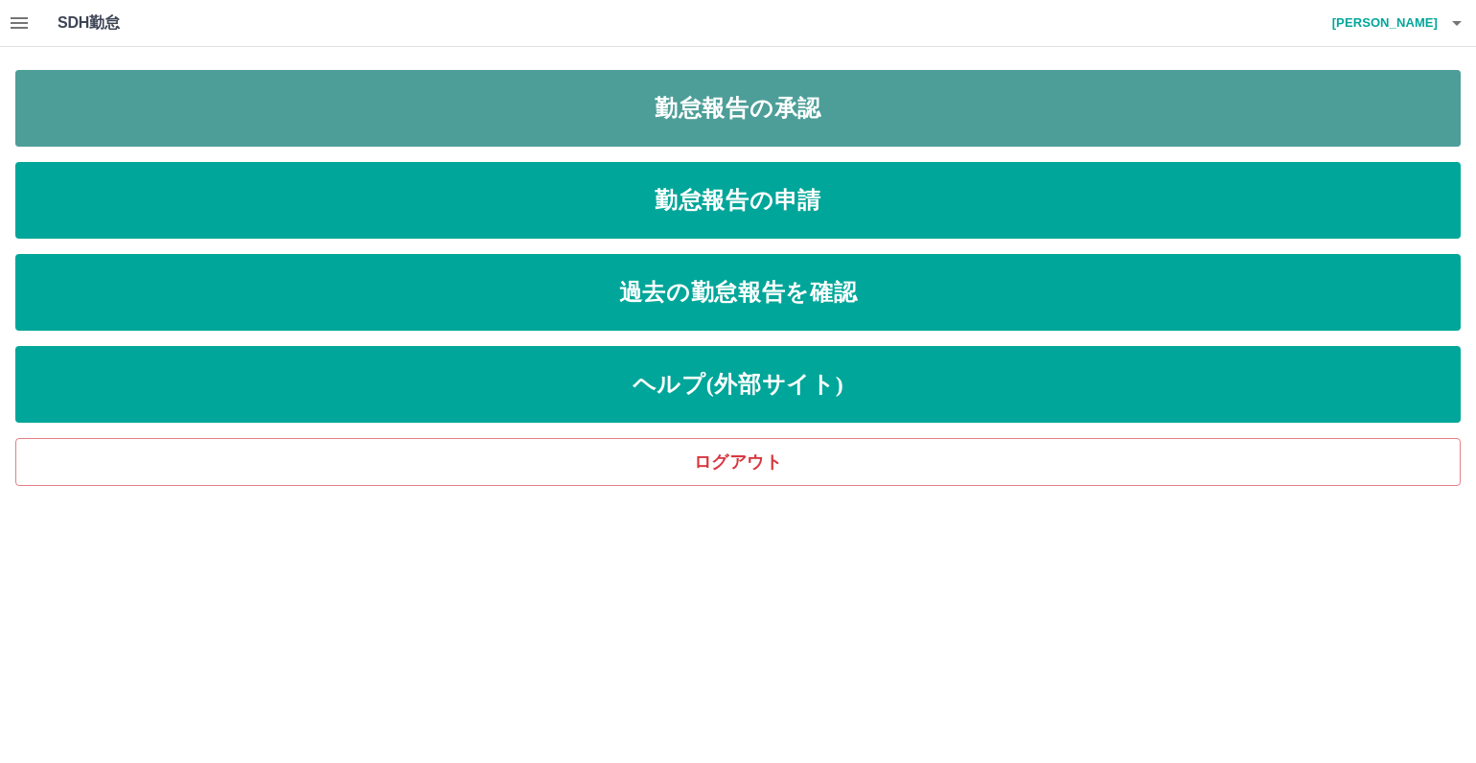
click at [836, 115] on link "勤怠報告の承認" at bounding box center [737, 108] width 1445 height 77
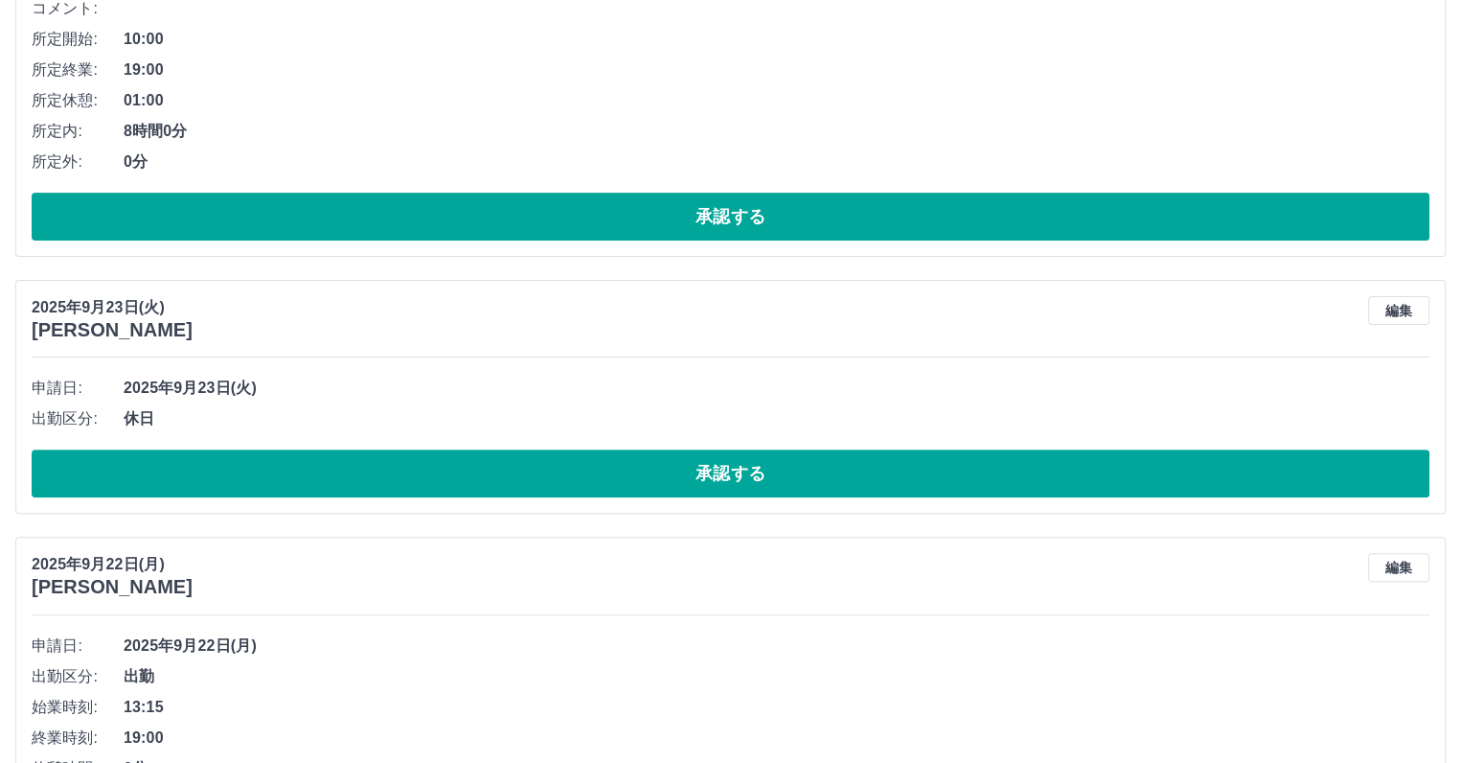
scroll to position [575, 0]
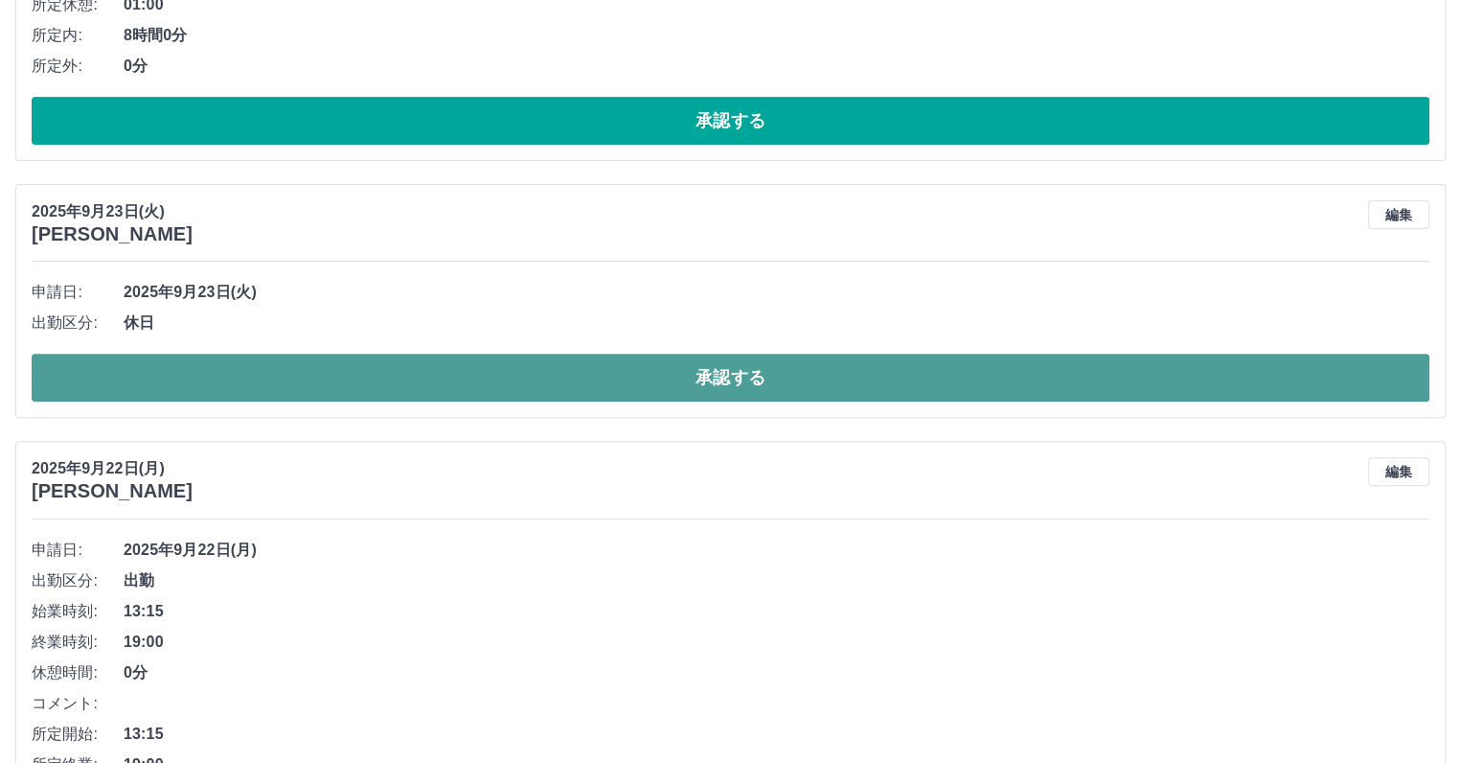
click at [726, 376] on button "承認する" at bounding box center [731, 378] width 1398 height 48
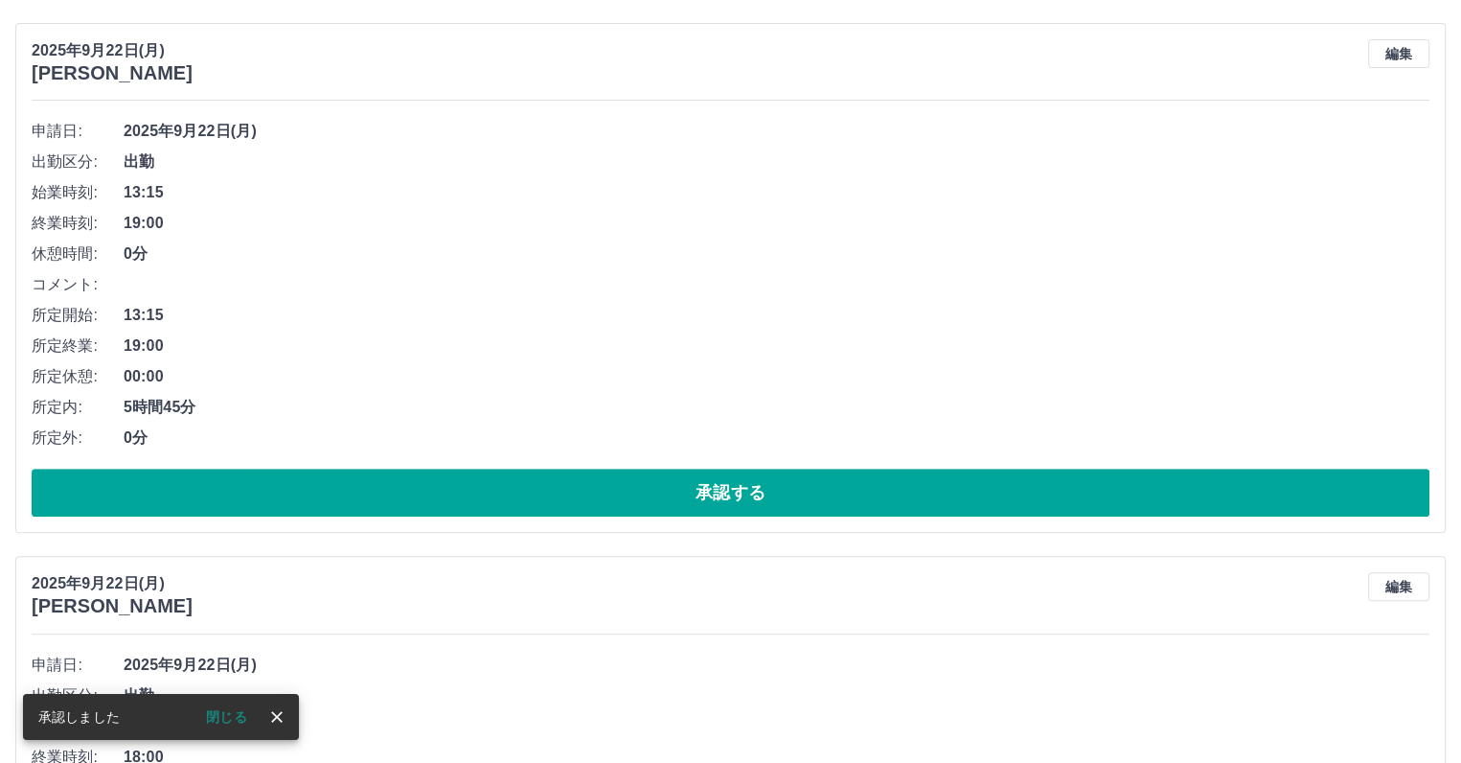
scroll to position [767, 0]
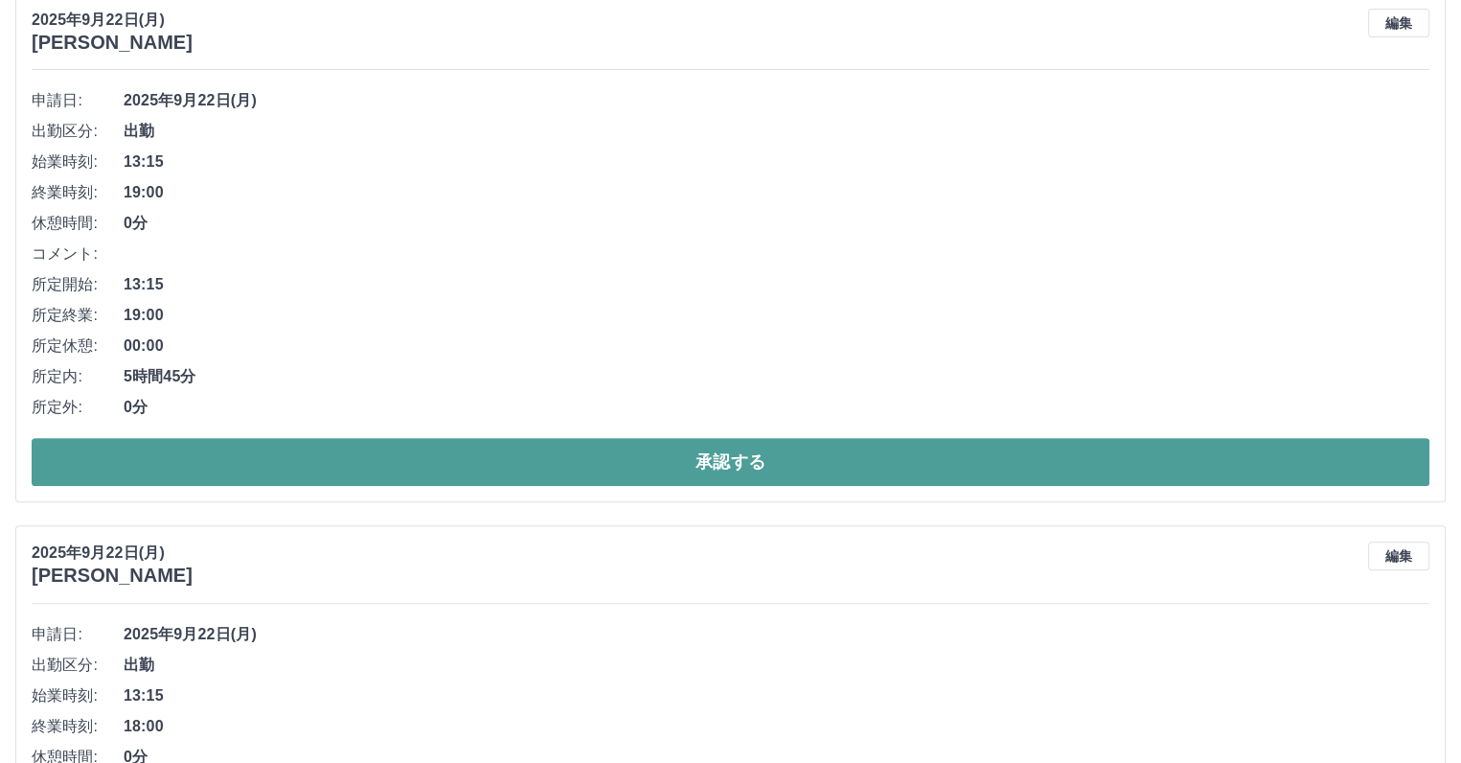
click at [722, 460] on button "承認する" at bounding box center [731, 462] width 1398 height 48
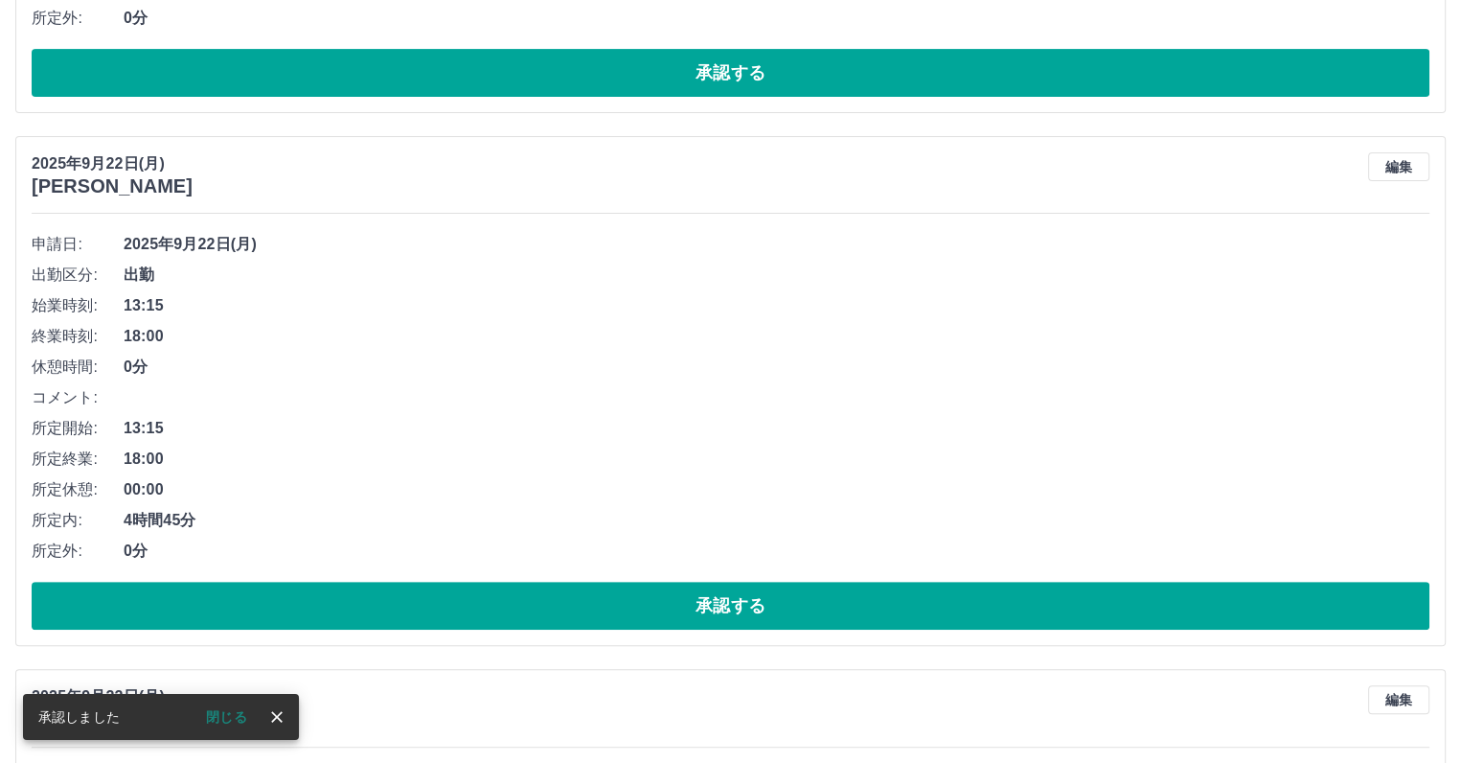
scroll to position [713, 0]
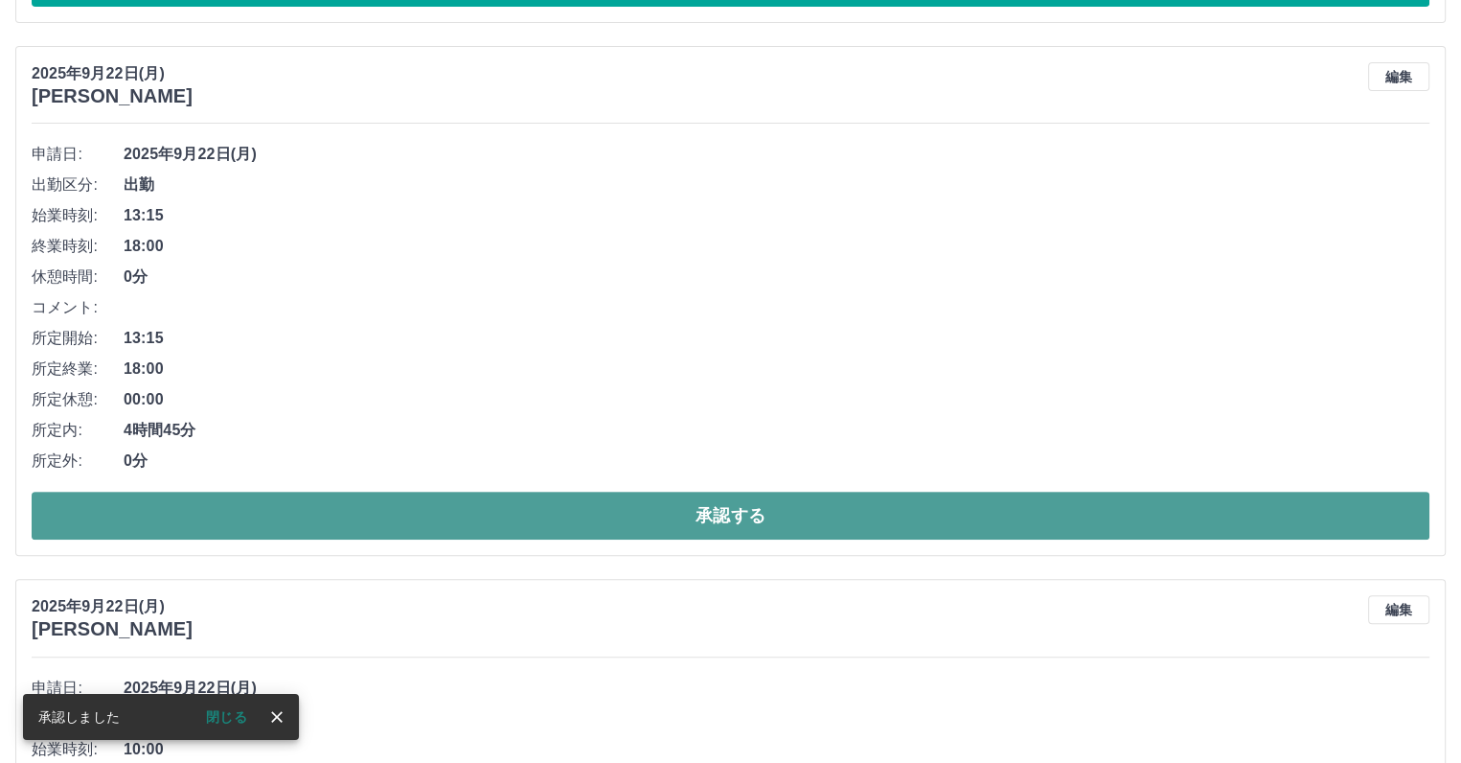
click at [747, 513] on button "承認する" at bounding box center [731, 516] width 1398 height 48
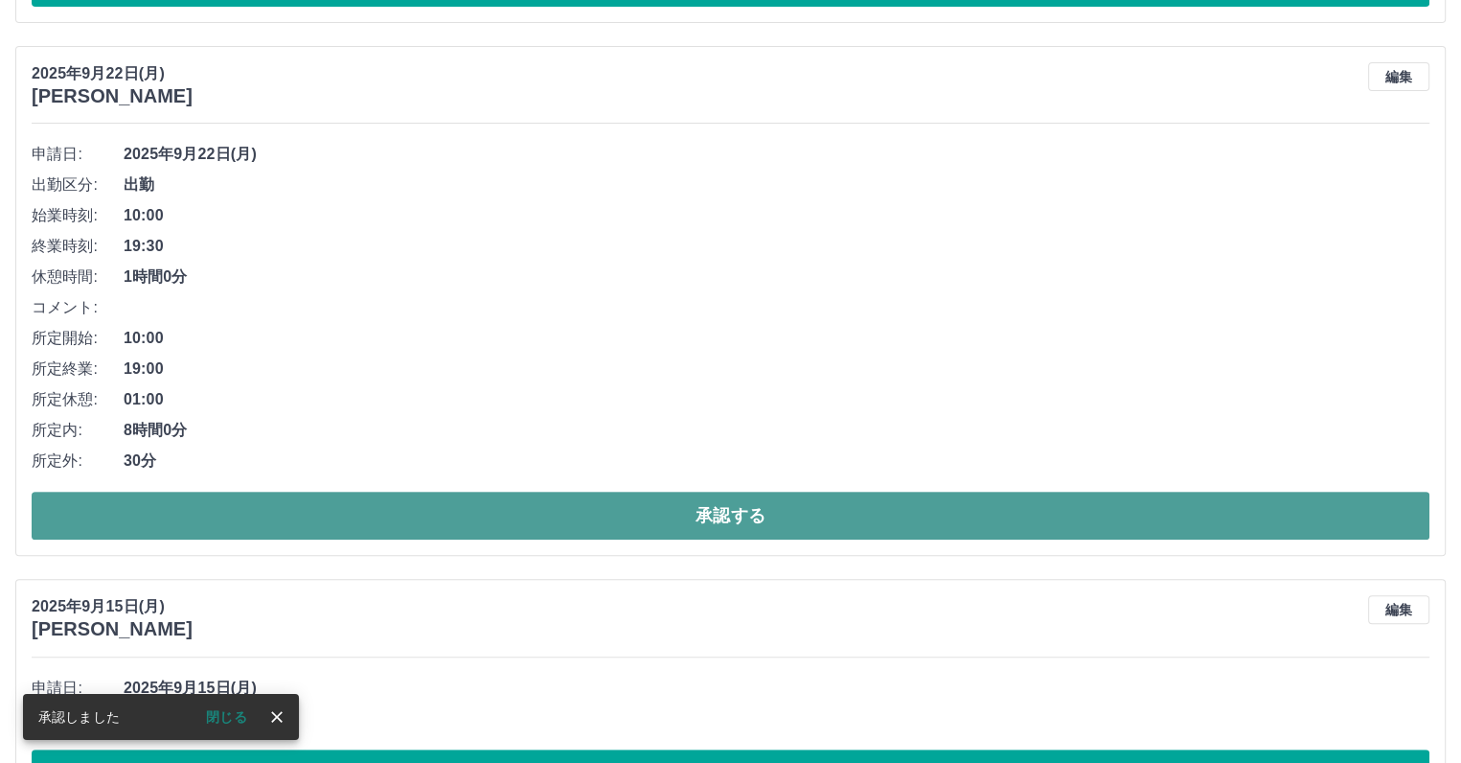
click at [747, 520] on button "承認する" at bounding box center [731, 516] width 1398 height 48
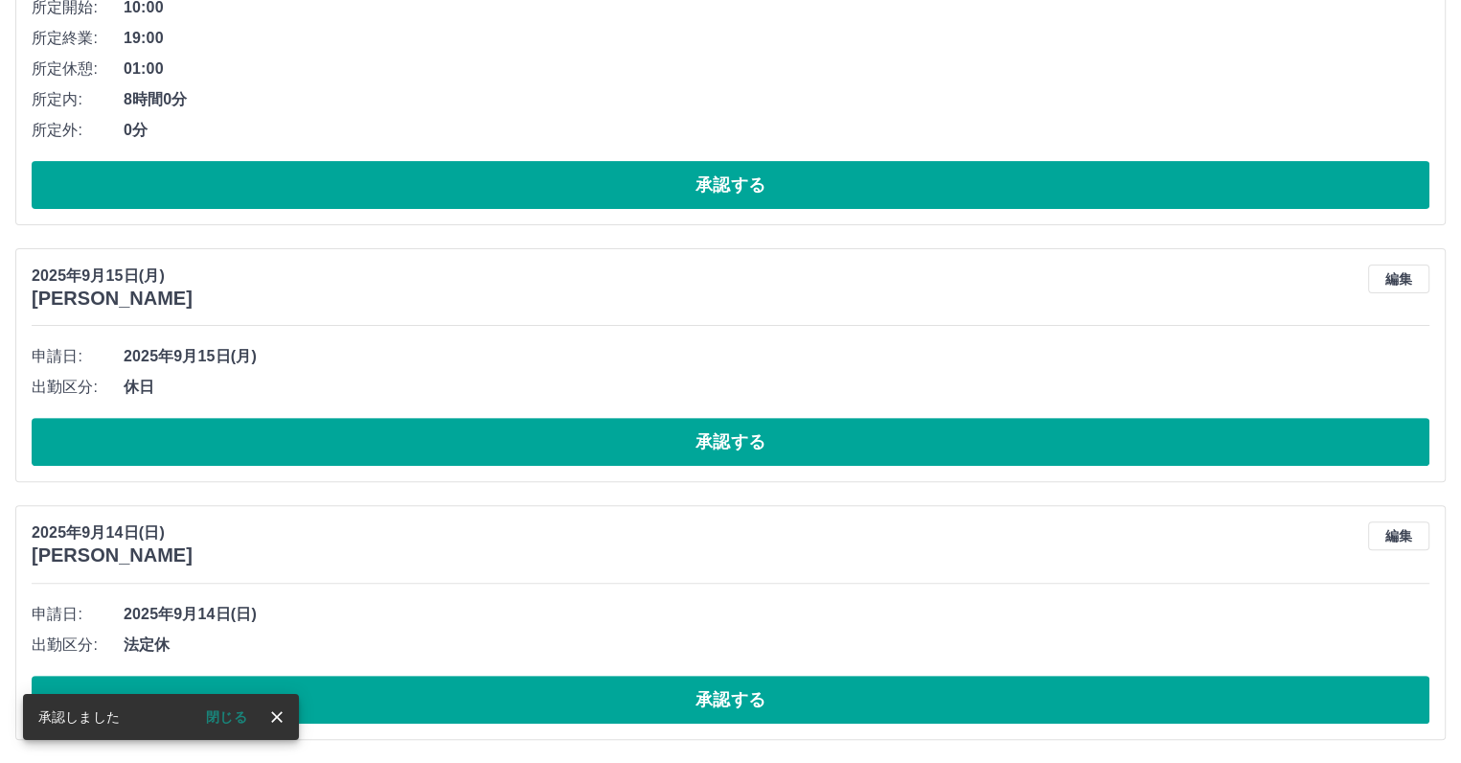
scroll to position [510, 0]
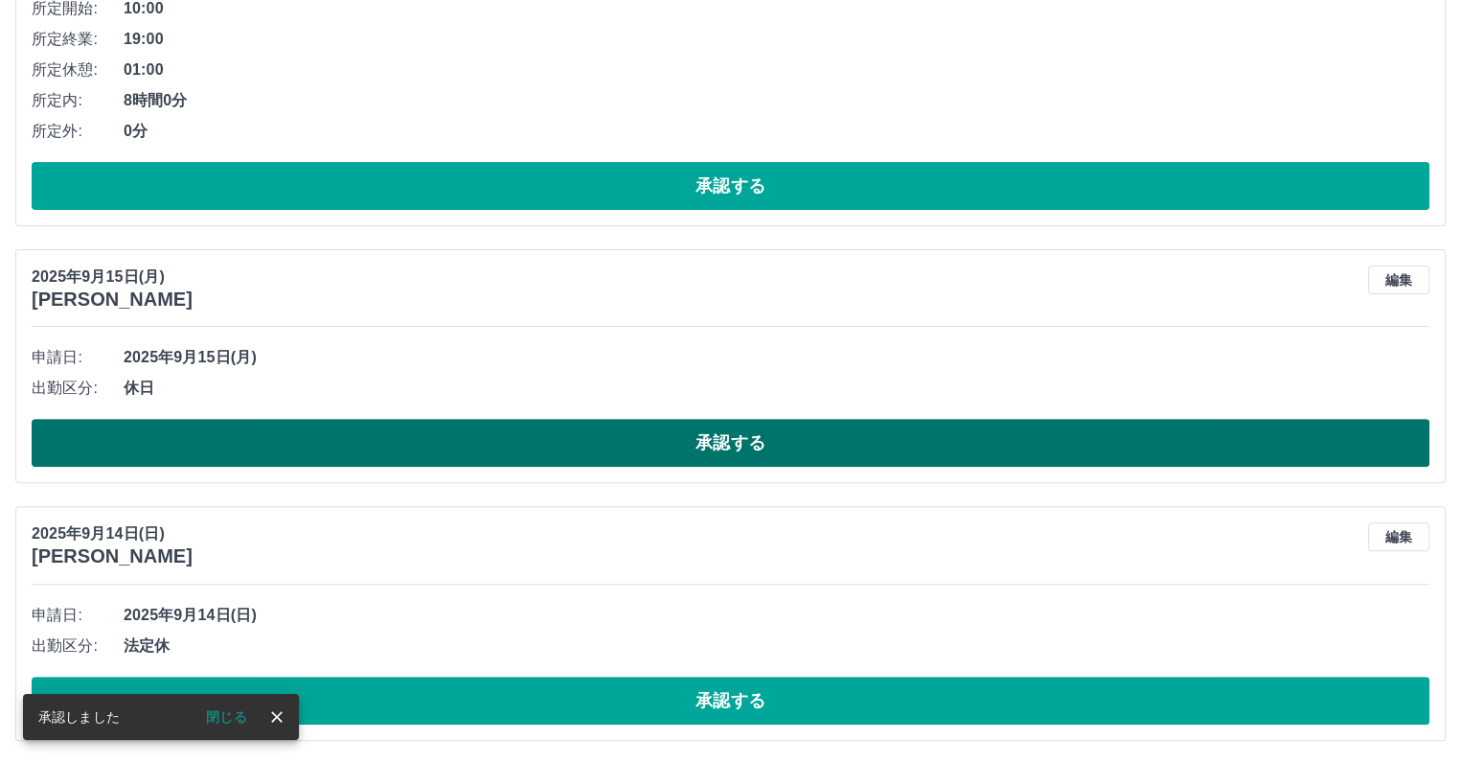
click at [733, 448] on button "承認する" at bounding box center [731, 443] width 1398 height 48
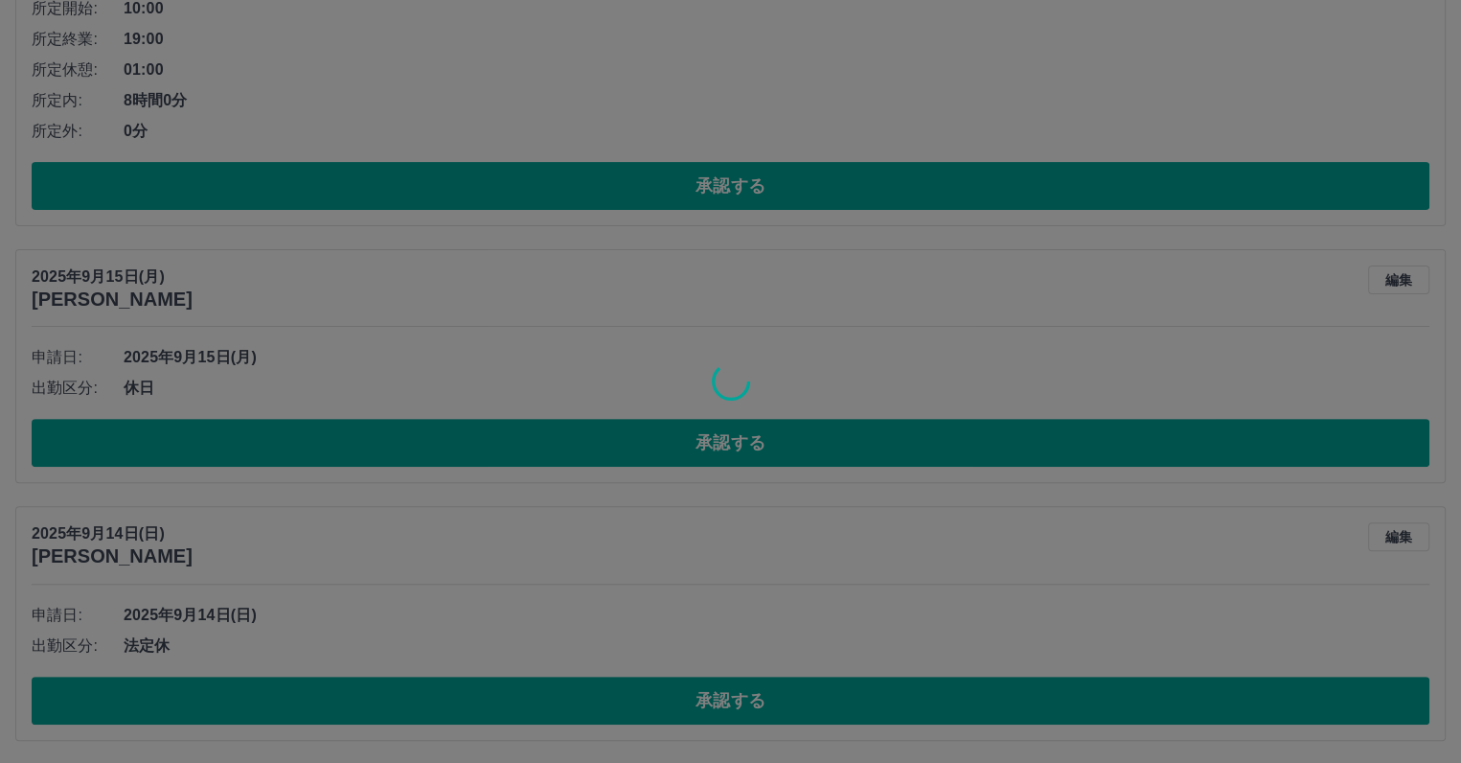
scroll to position [253, 0]
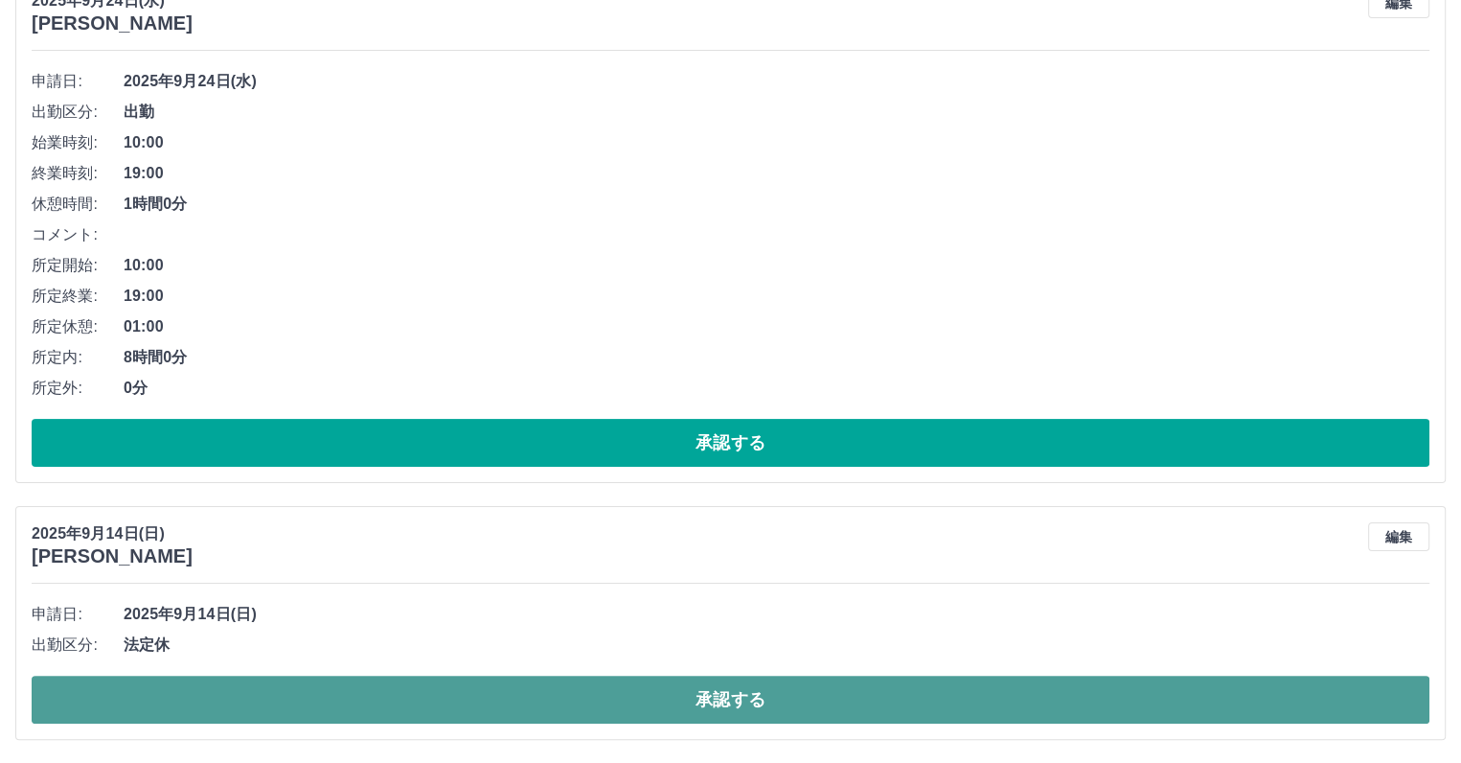
click at [737, 704] on button "承認する" at bounding box center [731, 700] width 1398 height 48
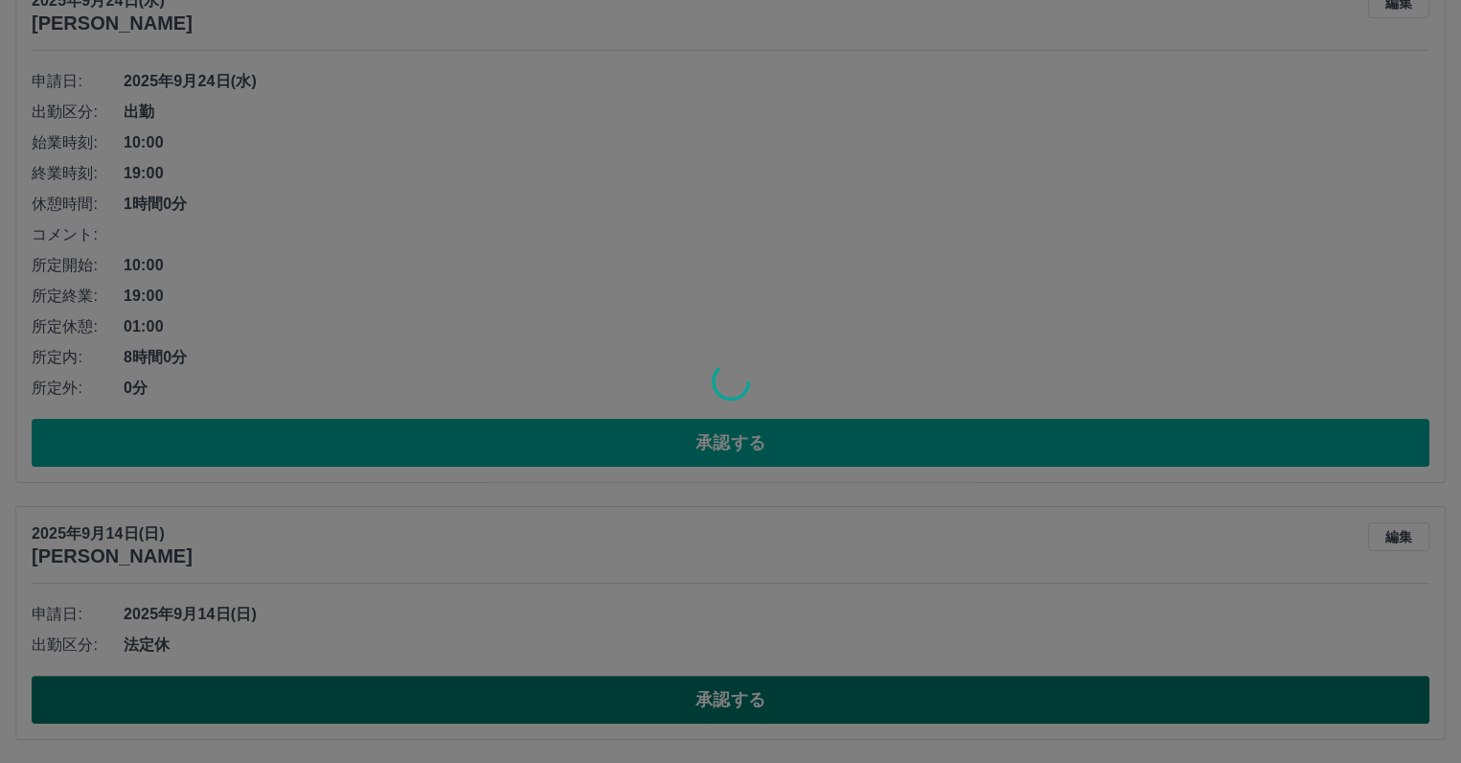
scroll to position [0, 0]
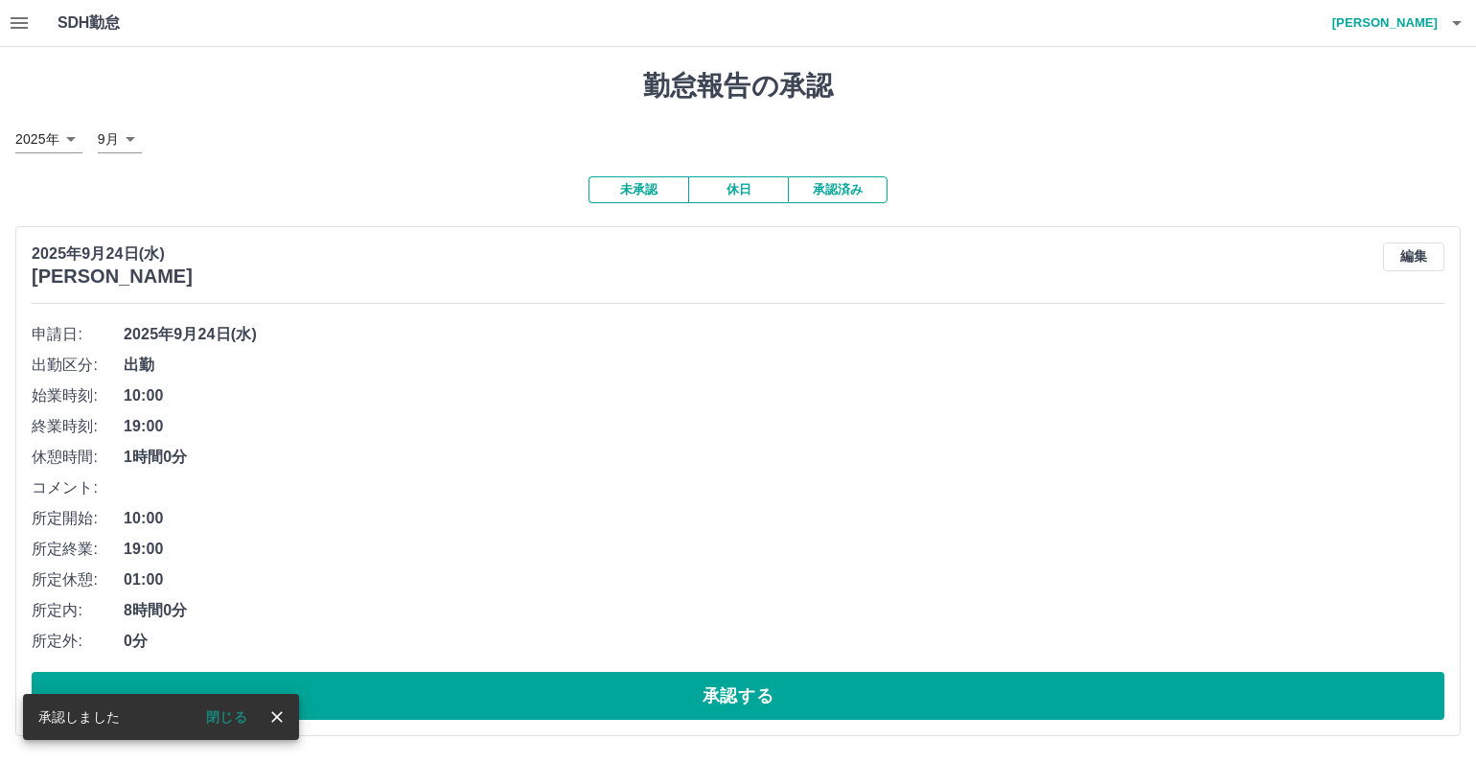
click at [839, 183] on button "承認済み" at bounding box center [838, 189] width 100 height 27
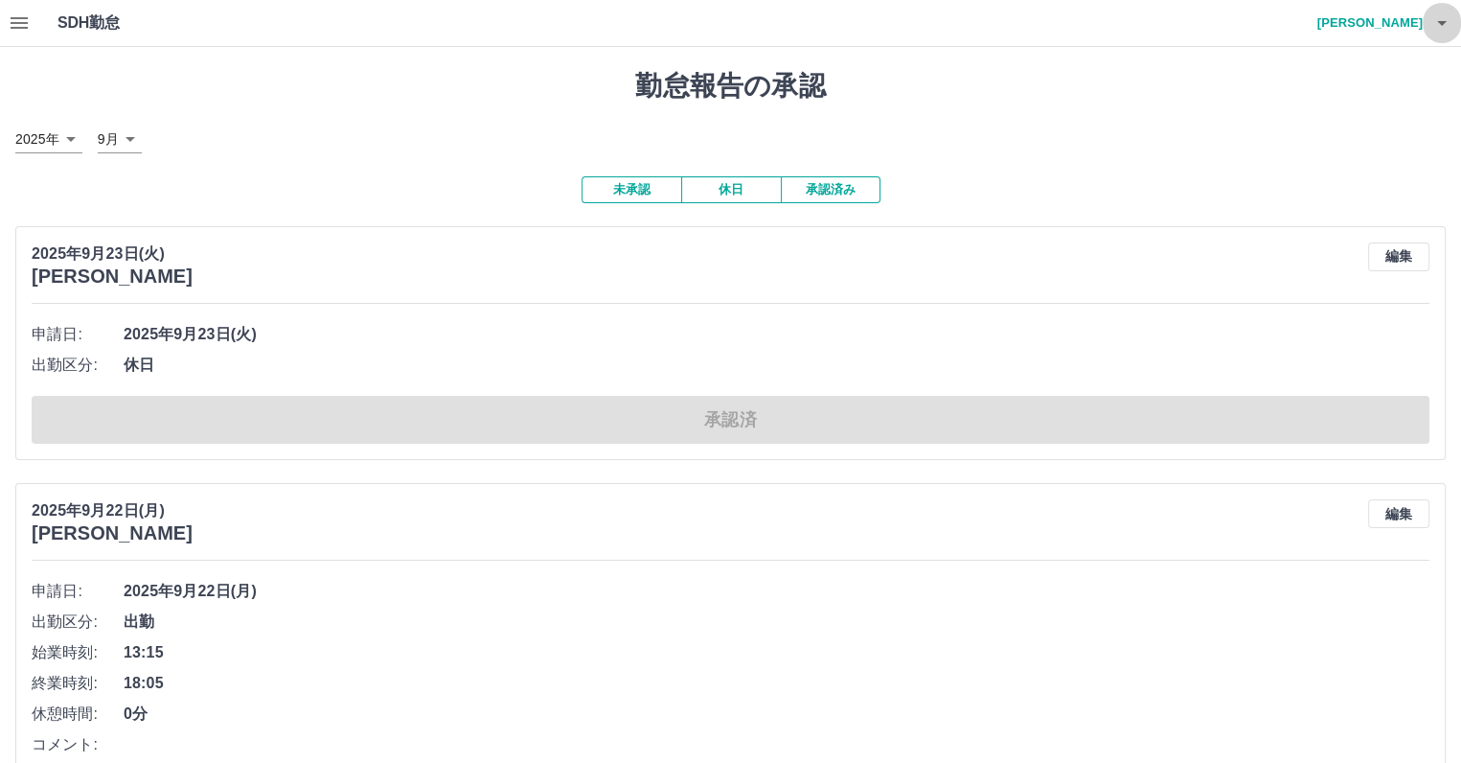
click at [1445, 26] on icon "button" at bounding box center [1442, 23] width 23 height 23
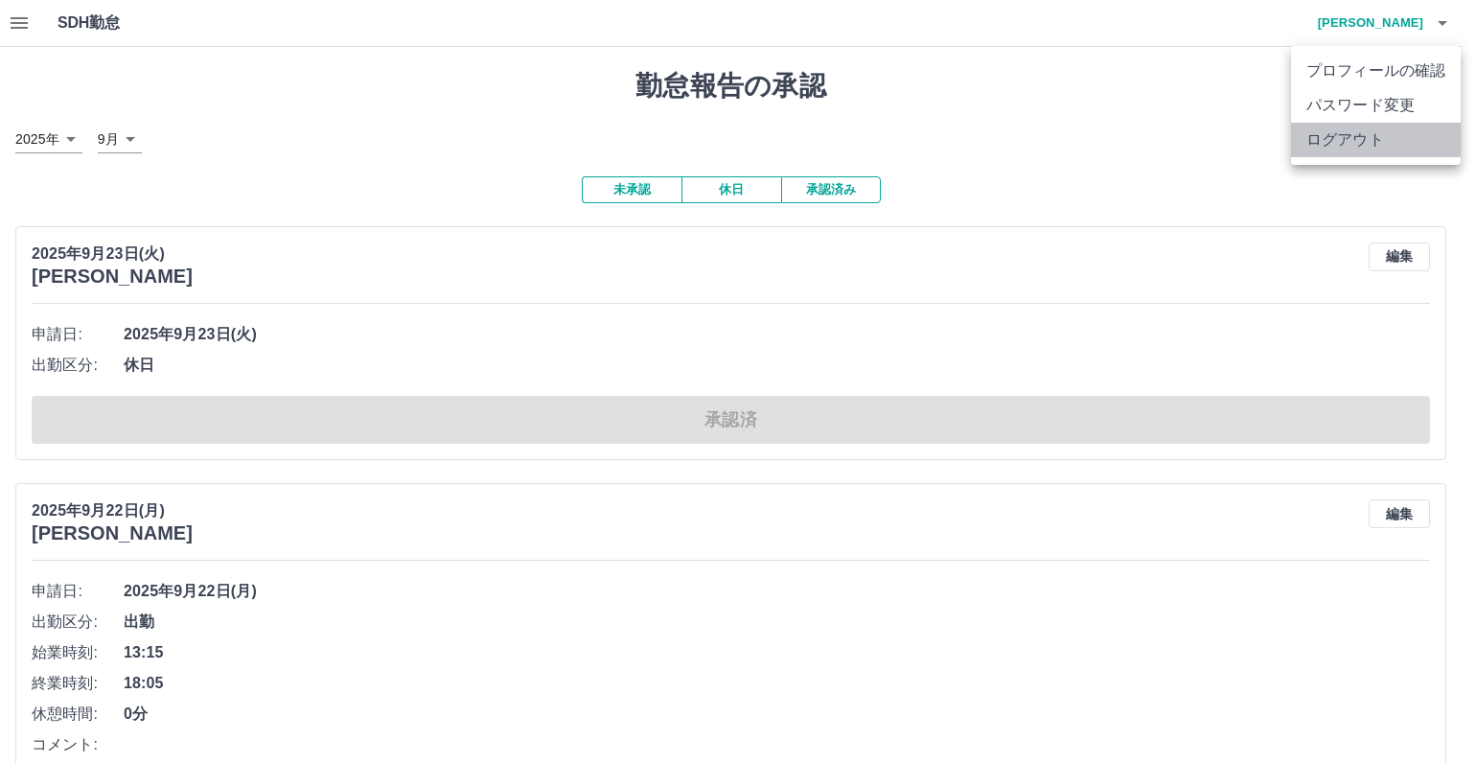
click at [1374, 149] on li "ログアウト" at bounding box center [1376, 140] width 170 height 35
